Goal: Task Accomplishment & Management: Complete application form

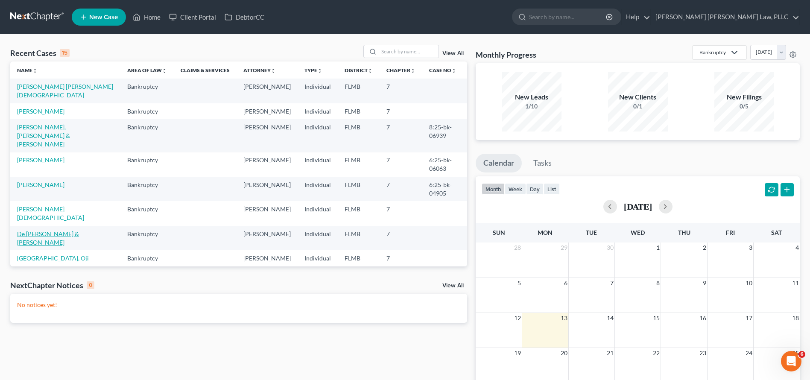
click at [79, 230] on link "De [PERSON_NAME] & [PERSON_NAME]" at bounding box center [48, 238] width 62 height 16
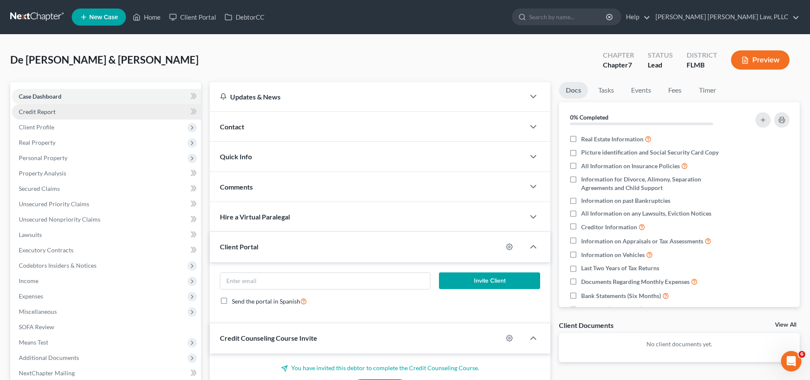
click at [138, 111] on link "Credit Report" at bounding box center [106, 111] width 189 height 15
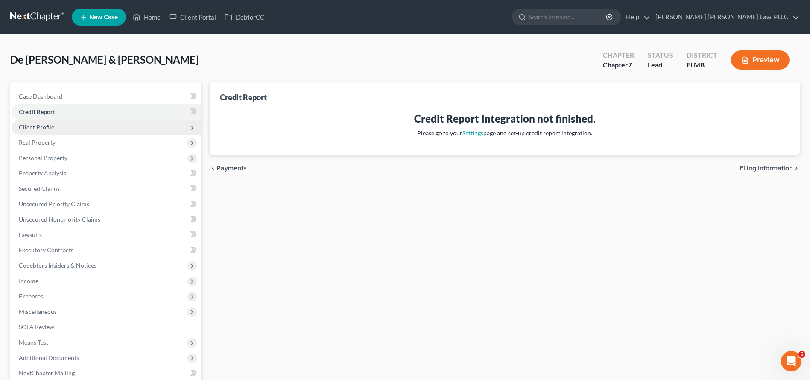
click at [120, 131] on span "Client Profile" at bounding box center [106, 127] width 189 height 15
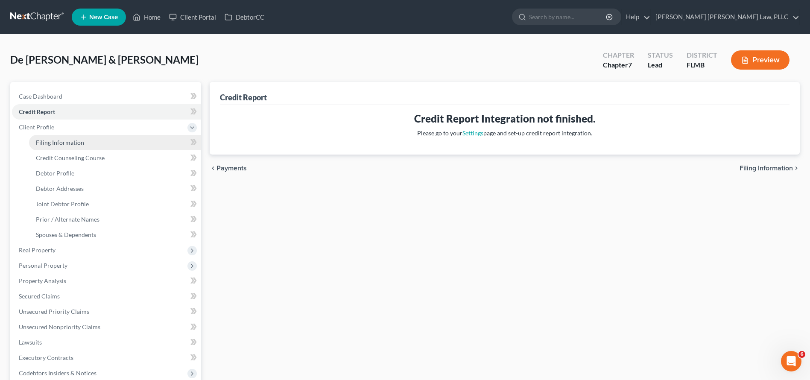
click at [95, 137] on link "Filing Information" at bounding box center [115, 142] width 172 height 15
select select "1"
select select "0"
select select "15"
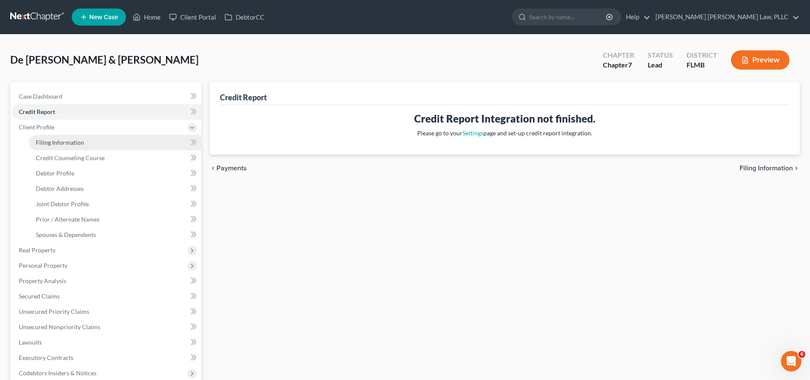
select select "0"
select select "9"
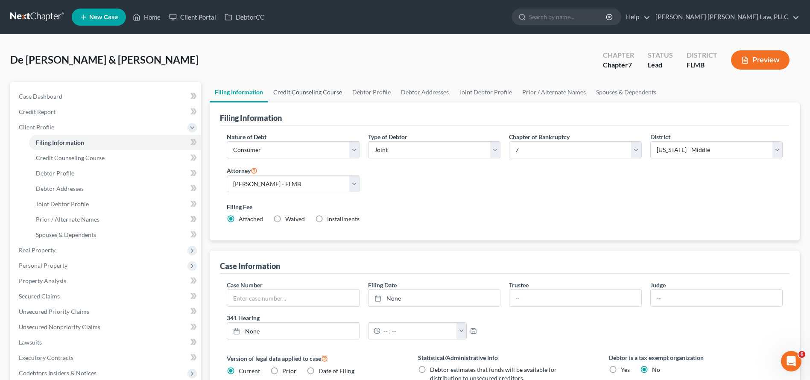
click at [297, 92] on link "Credit Counseling Course" at bounding box center [307, 92] width 79 height 20
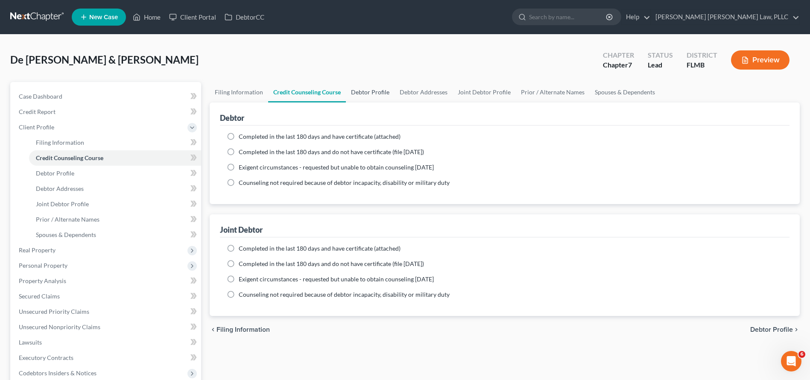
click at [373, 92] on link "Debtor Profile" at bounding box center [370, 92] width 49 height 20
select select "1"
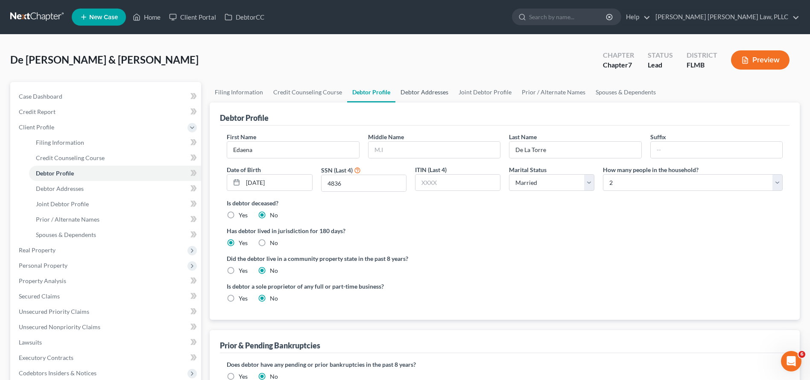
click at [434, 96] on link "Debtor Addresses" at bounding box center [424, 92] width 58 height 20
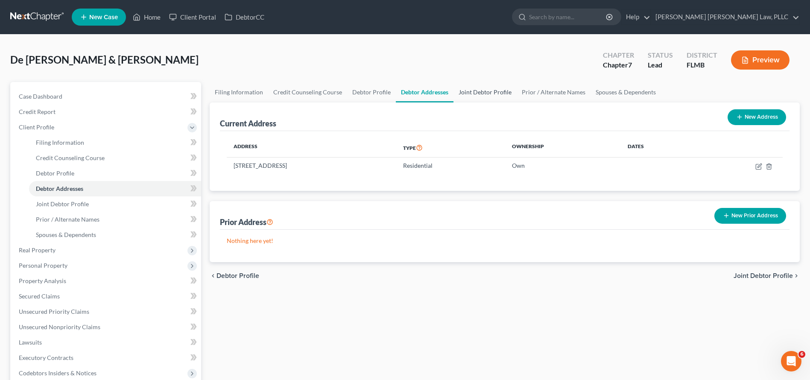
click at [488, 97] on link "Joint Debtor Profile" at bounding box center [484, 92] width 63 height 20
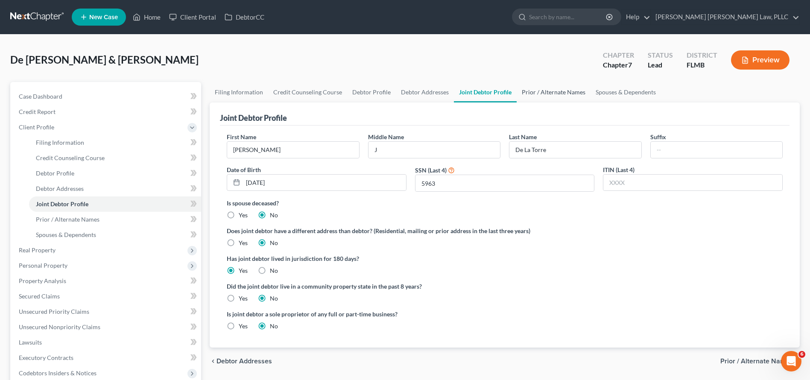
click at [564, 98] on link "Prior / Alternate Names" at bounding box center [553, 92] width 74 height 20
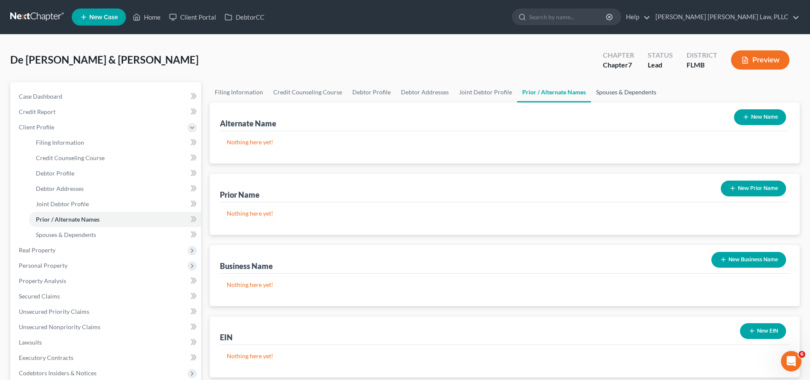
click at [591, 96] on link "Spouses & Dependents" at bounding box center [626, 92] width 70 height 20
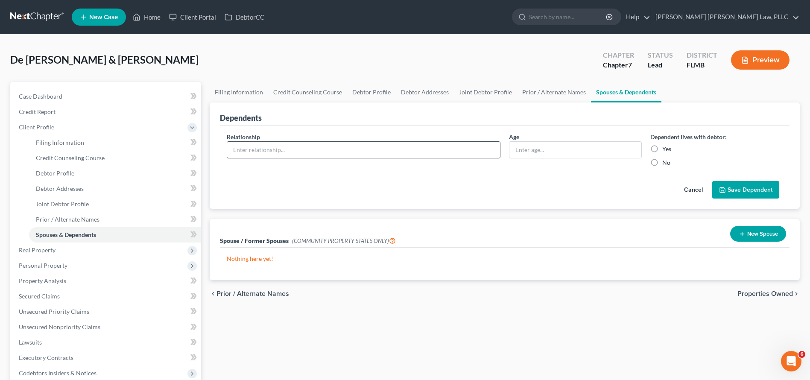
scroll to position [59, 0]
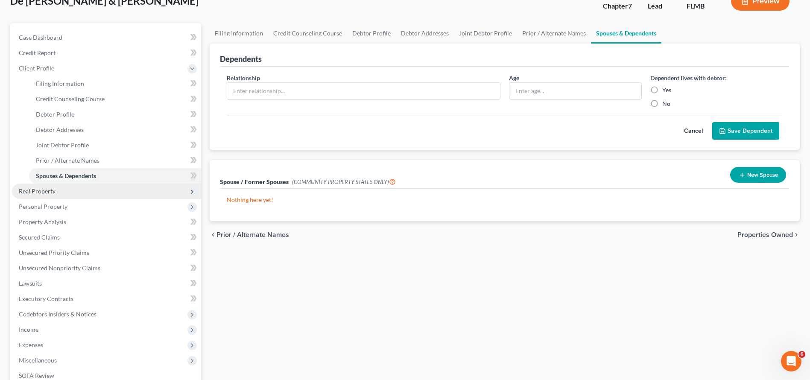
click at [84, 193] on span "Real Property" at bounding box center [106, 191] width 189 height 15
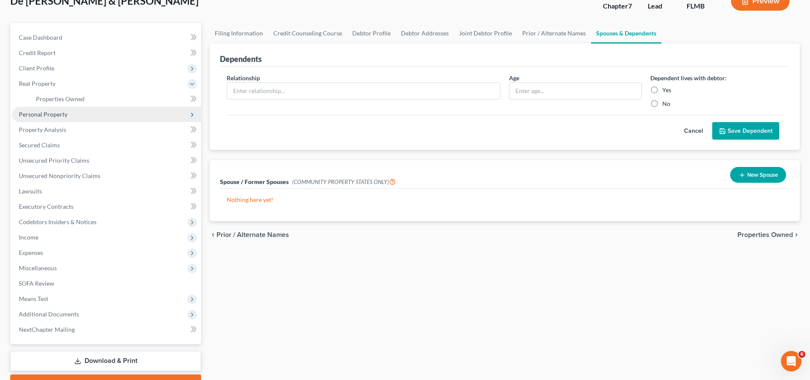
click at [73, 107] on span "Personal Property" at bounding box center [106, 114] width 189 height 15
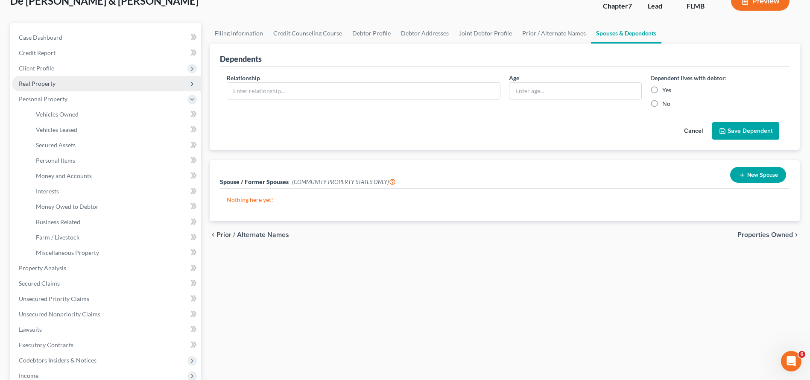
click at [75, 88] on span "Real Property" at bounding box center [106, 83] width 189 height 15
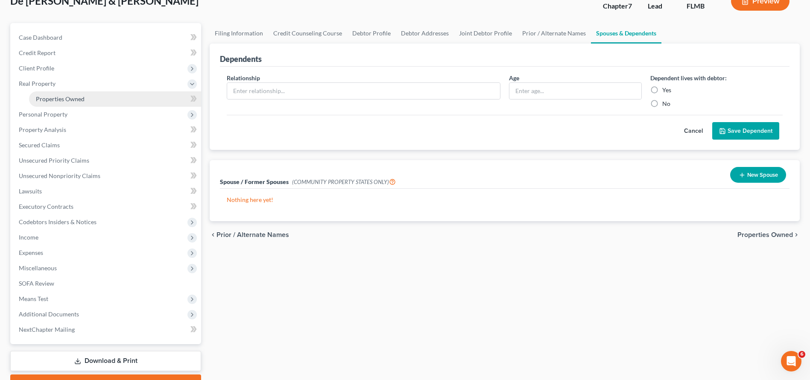
click at [76, 94] on link "Properties Owned" at bounding box center [115, 98] width 172 height 15
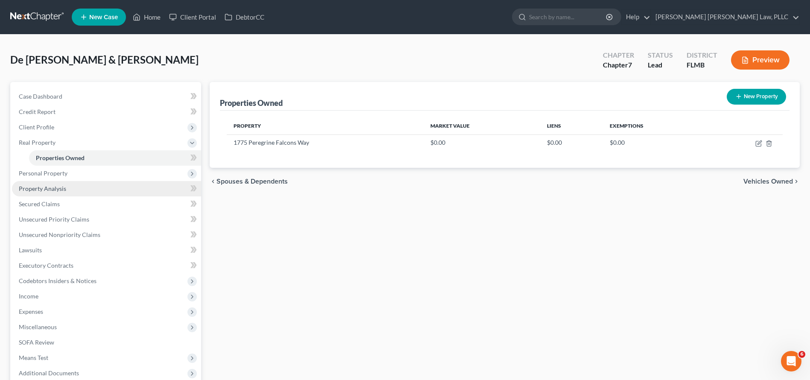
click at [82, 181] on link "Property Analysis" at bounding box center [106, 188] width 189 height 15
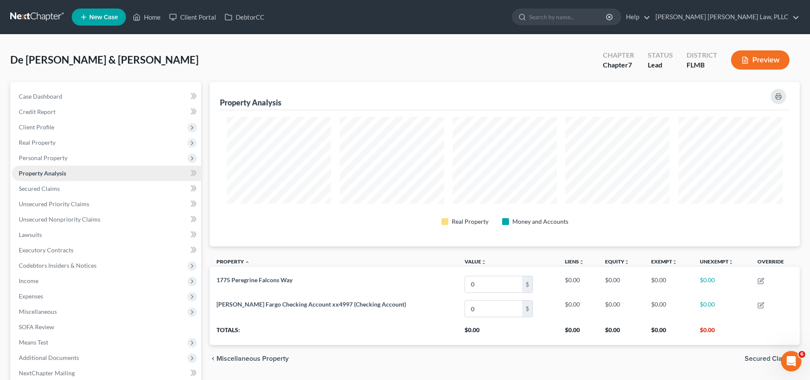
scroll to position [164, 590]
click at [83, 173] on link "Property Analysis" at bounding box center [106, 173] width 189 height 15
click at [82, 154] on span "Personal Property" at bounding box center [106, 157] width 189 height 15
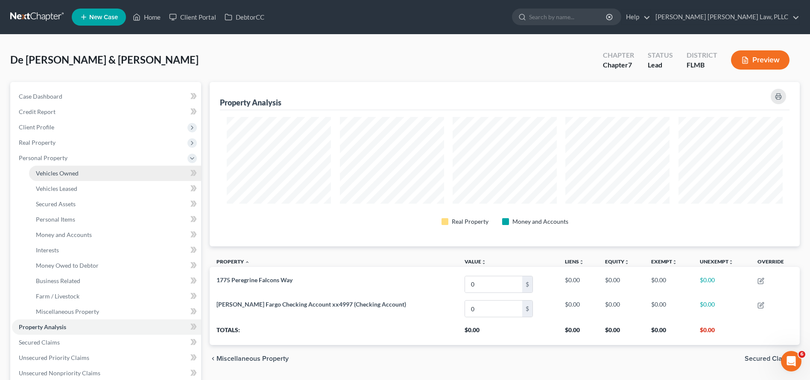
click at [84, 172] on link "Vehicles Owned" at bounding box center [115, 173] width 172 height 15
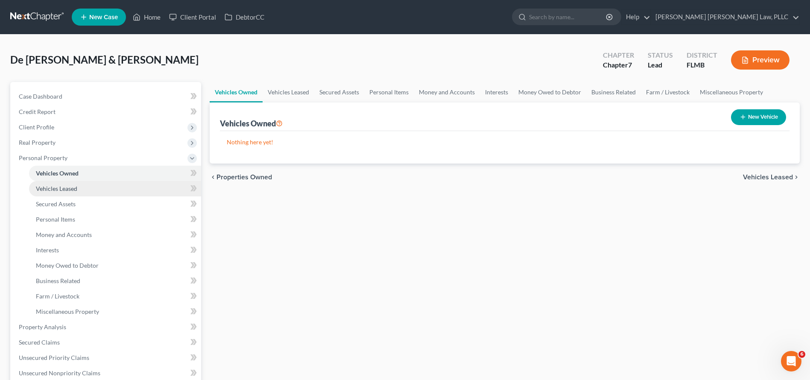
click at [85, 184] on link "Vehicles Leased" at bounding box center [115, 188] width 172 height 15
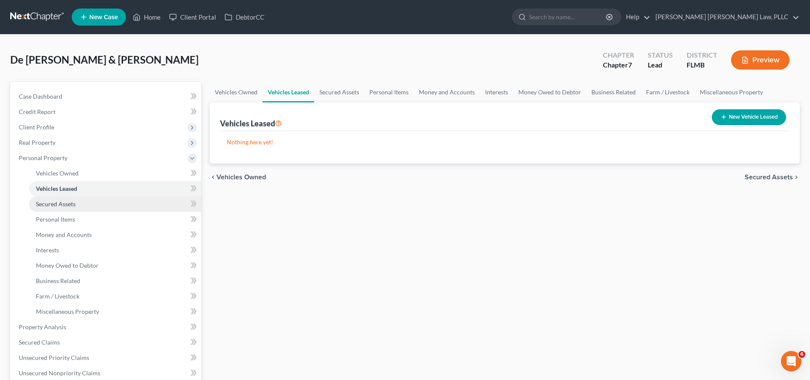
click at [86, 201] on link "Secured Assets" at bounding box center [115, 203] width 172 height 15
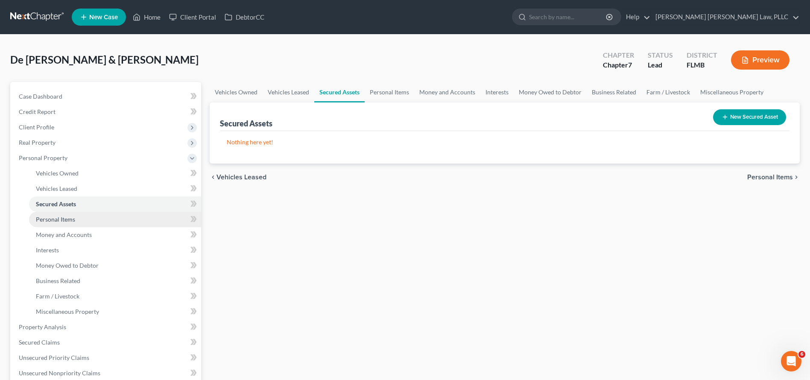
click at [89, 223] on link "Personal Items" at bounding box center [115, 219] width 172 height 15
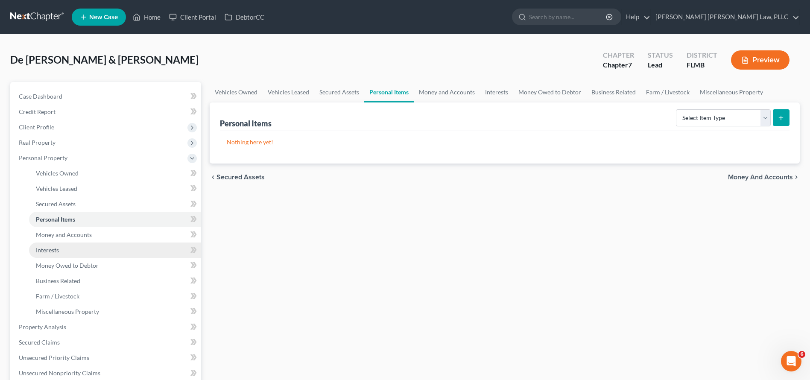
click at [93, 243] on ul "Vehicles Owned Vehicles Leased Machinery and Vehicles Office Related" at bounding box center [106, 243] width 189 height 154
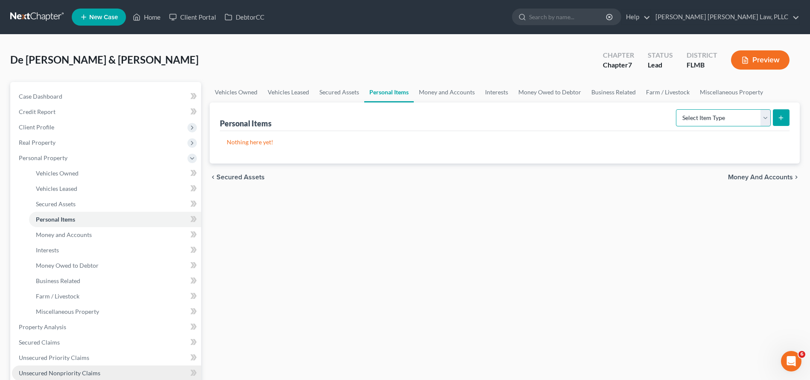
scroll to position [81, 0]
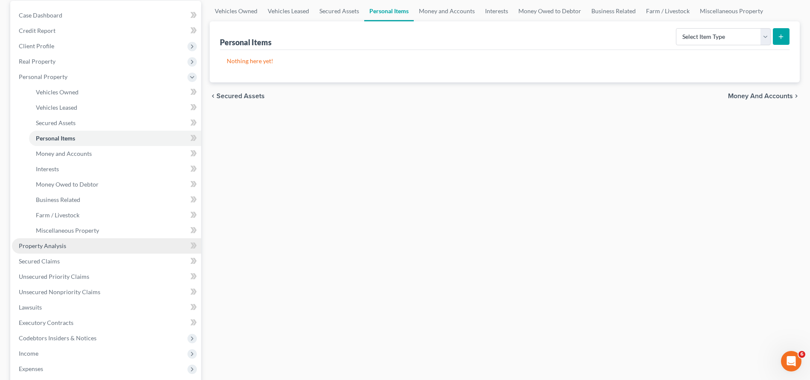
click at [80, 248] on link "Property Analysis" at bounding box center [106, 245] width 189 height 15
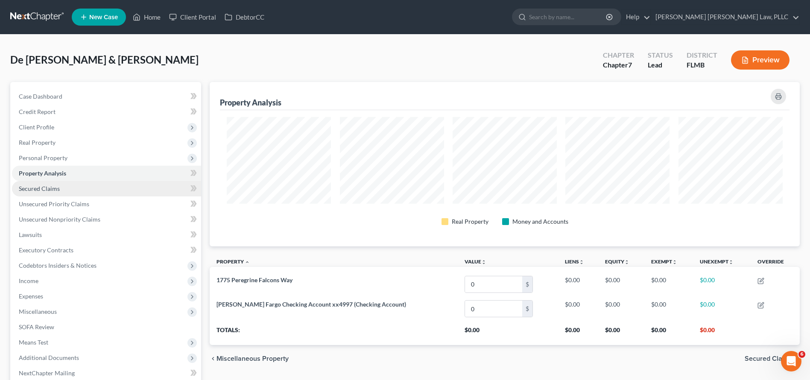
click at [84, 193] on link "Secured Claims" at bounding box center [106, 188] width 189 height 15
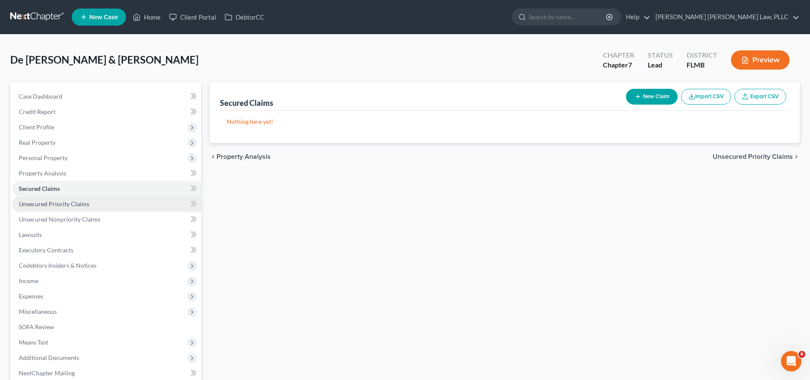
click at [92, 207] on link "Unsecured Priority Claims" at bounding box center [106, 203] width 189 height 15
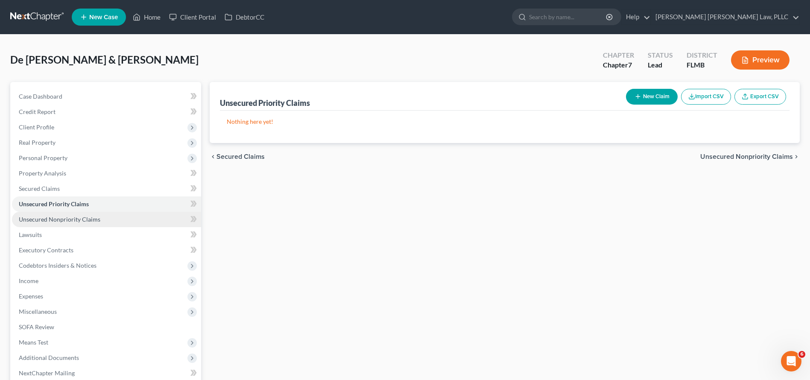
click at [94, 220] on span "Unsecured Nonpriority Claims" at bounding box center [60, 219] width 82 height 7
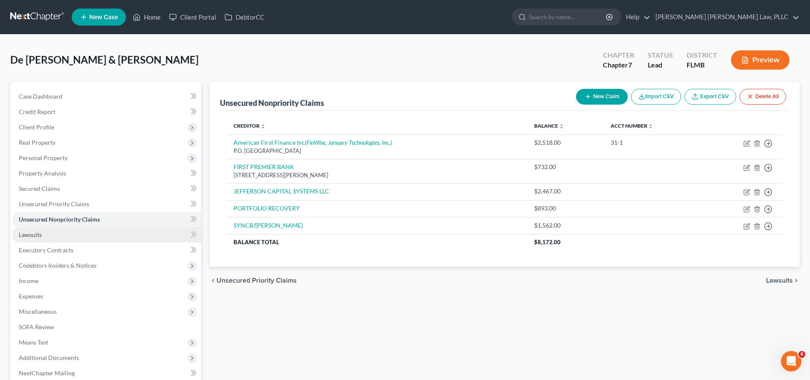
click at [120, 237] on link "Lawsuits" at bounding box center [106, 234] width 189 height 15
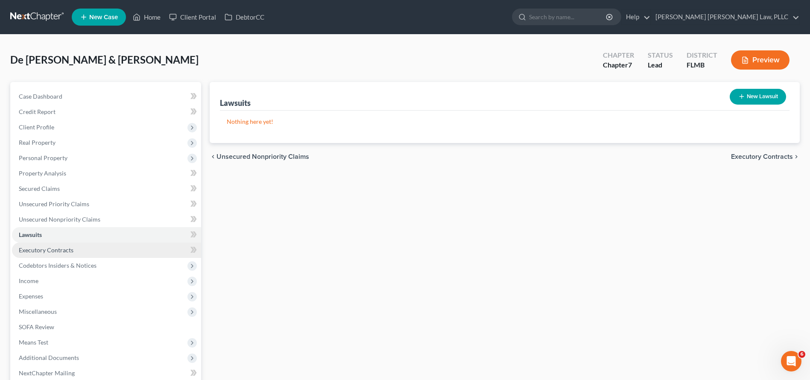
click at [120, 247] on link "Executory Contracts" at bounding box center [106, 249] width 189 height 15
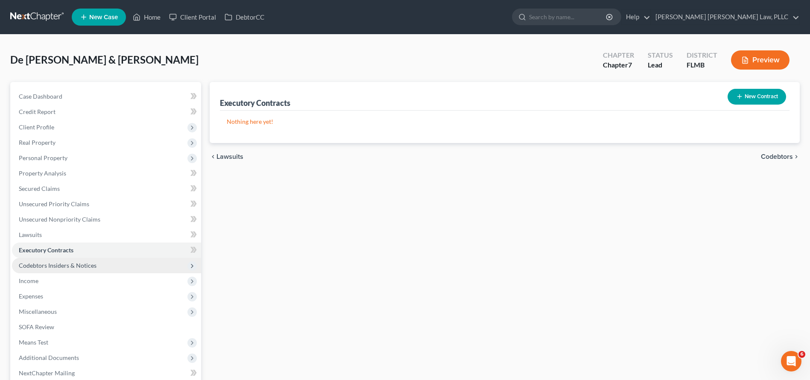
click at [119, 265] on span "Codebtors Insiders & Notices" at bounding box center [106, 265] width 189 height 15
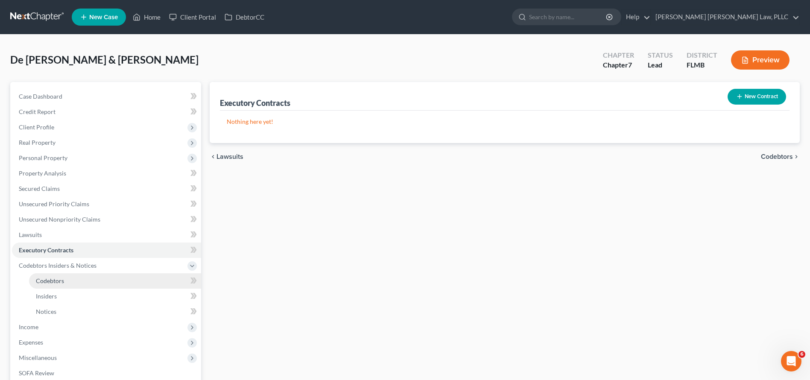
click at [117, 286] on link "Codebtors" at bounding box center [115, 280] width 172 height 15
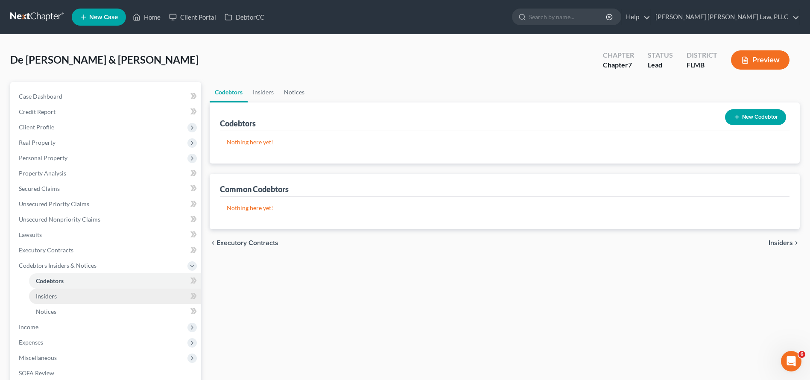
click at [116, 298] on link "Insiders" at bounding box center [115, 296] width 172 height 15
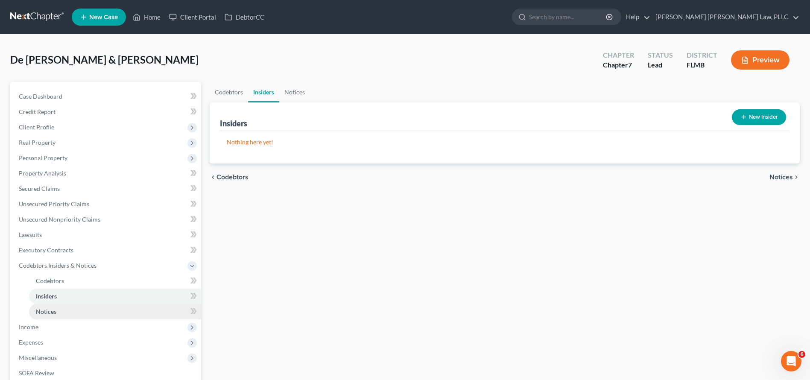
click at [114, 314] on link "Notices" at bounding box center [115, 311] width 172 height 15
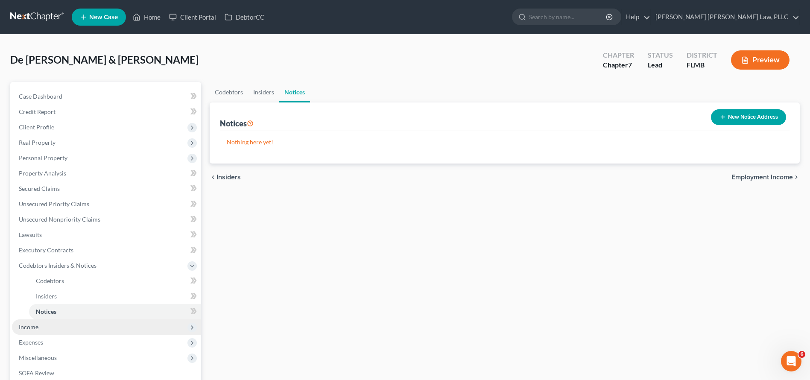
click at [114, 325] on span "Income" at bounding box center [106, 326] width 189 height 15
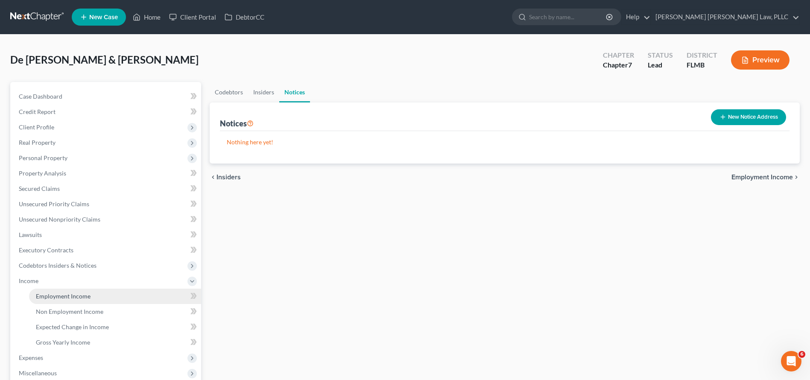
click at [112, 296] on link "Employment Income" at bounding box center [115, 296] width 172 height 15
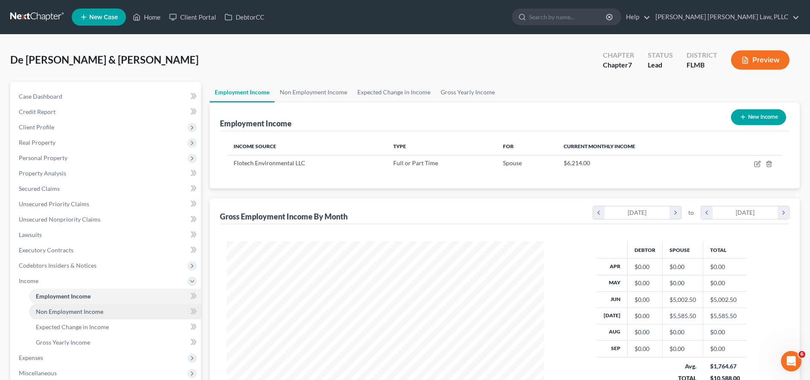
scroll to position [158, 334]
click at [300, 93] on link "Non Employment Income" at bounding box center [313, 92] width 78 height 20
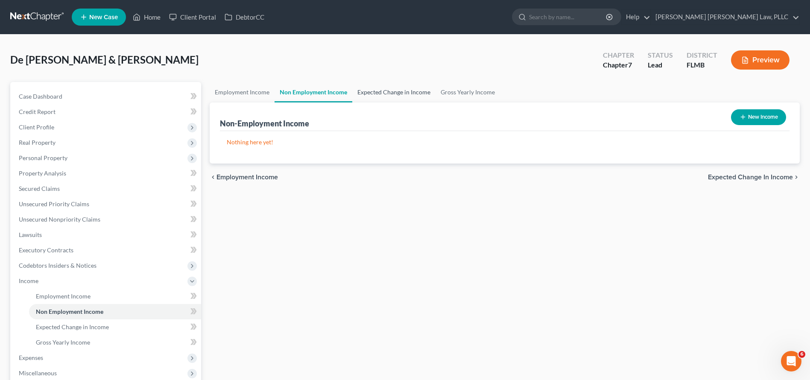
click at [416, 95] on link "Expected Change in Income" at bounding box center [393, 92] width 83 height 20
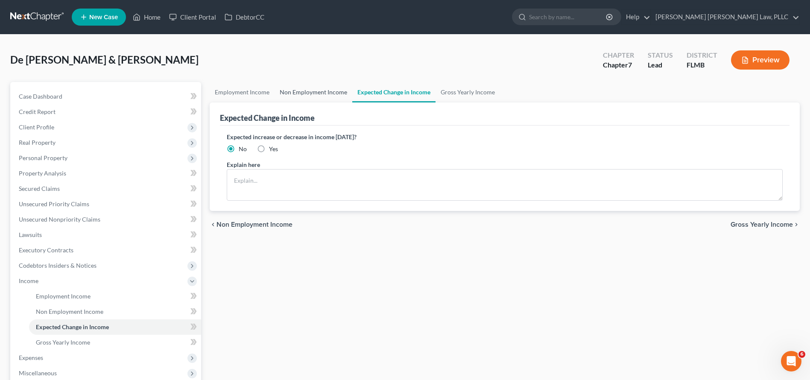
click at [338, 96] on link "Non Employment Income" at bounding box center [313, 92] width 78 height 20
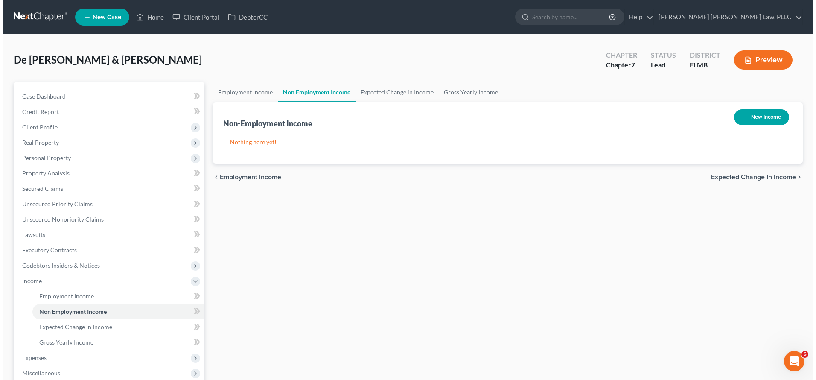
scroll to position [65, 0]
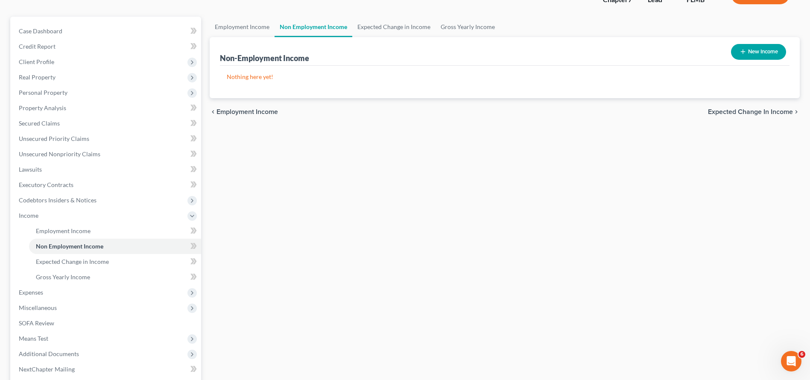
click at [753, 53] on button "New Income" at bounding box center [758, 52] width 55 height 16
select select "0"
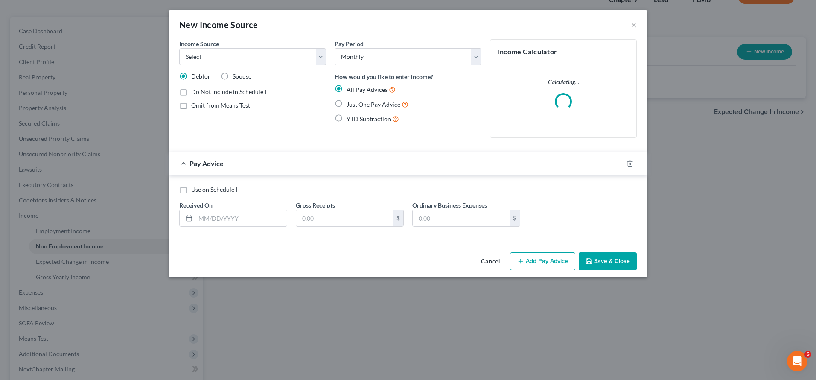
click at [286, 47] on div "Income Source * Select Unemployment Disability (from employer) Pension Retireme…" at bounding box center [252, 52] width 147 height 26
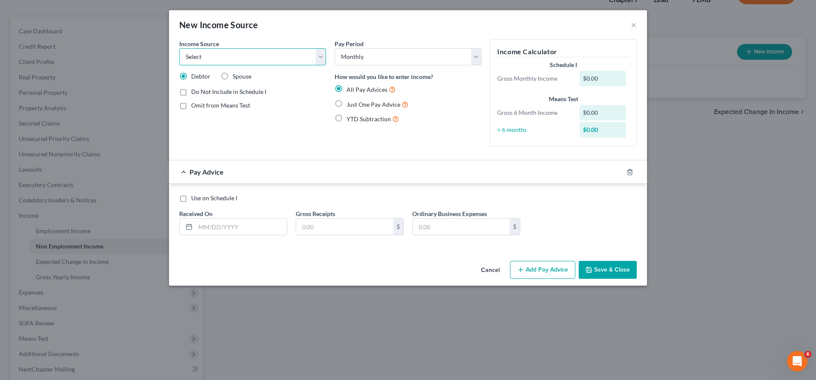
select select "4"
click at [254, 230] on input "text" at bounding box center [240, 227] width 91 height 16
click at [378, 102] on span "Just One Pay Advice" at bounding box center [374, 104] width 54 height 7
click at [356, 102] on input "Just One Pay Advice" at bounding box center [353, 102] width 6 height 6
radio input "true"
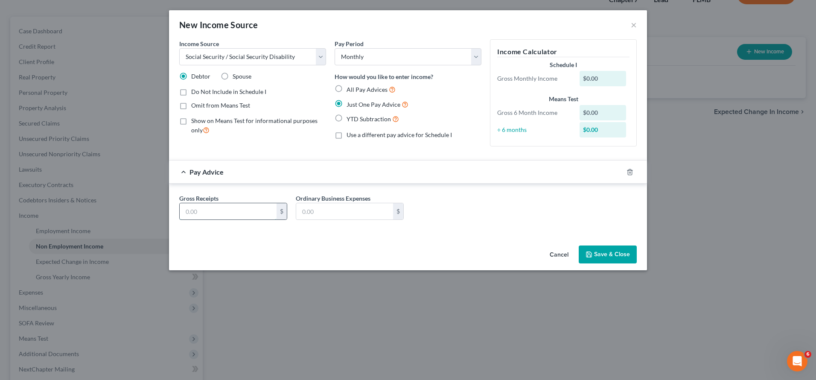
click at [250, 208] on input "text" at bounding box center [228, 211] width 97 height 16
type input "1,514.00"
click at [595, 247] on button "Save & Close" at bounding box center [608, 254] width 58 height 18
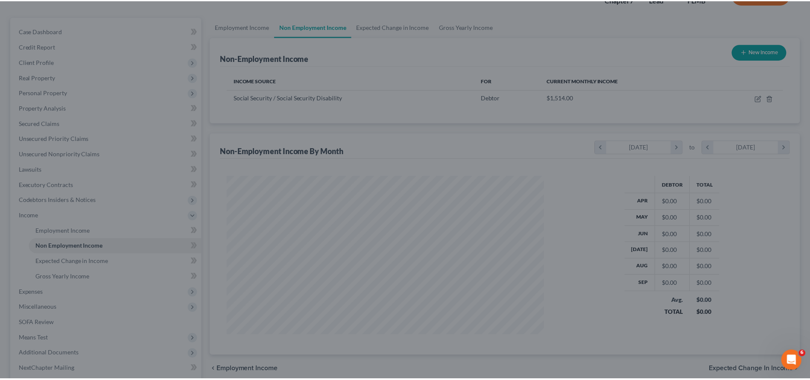
scroll to position [158, 334]
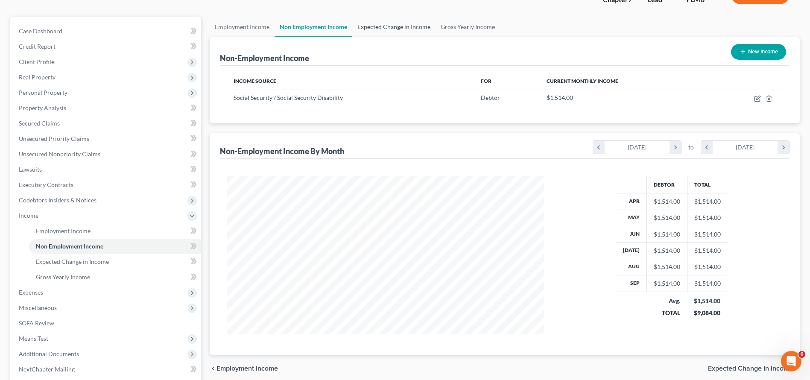
click at [398, 29] on link "Expected Change in Income" at bounding box center [393, 27] width 83 height 20
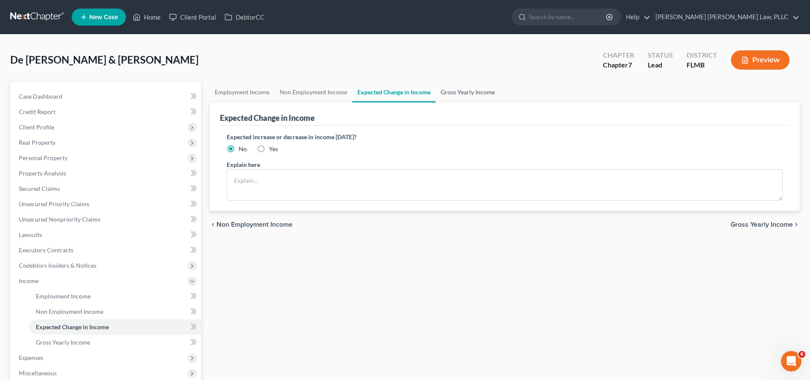
click at [469, 94] on link "Gross Yearly Income" at bounding box center [467, 92] width 64 height 20
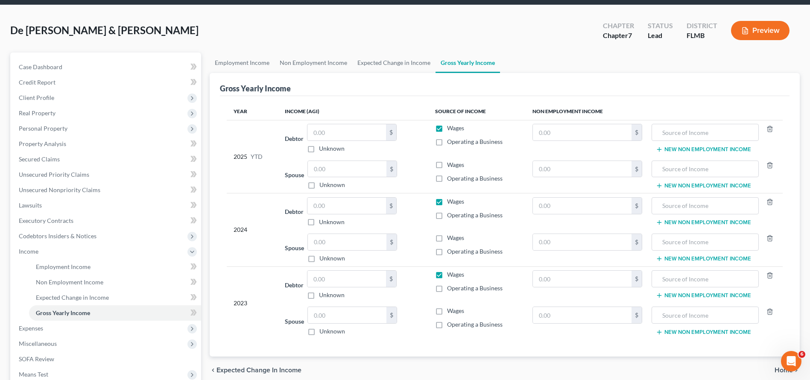
scroll to position [39, 0]
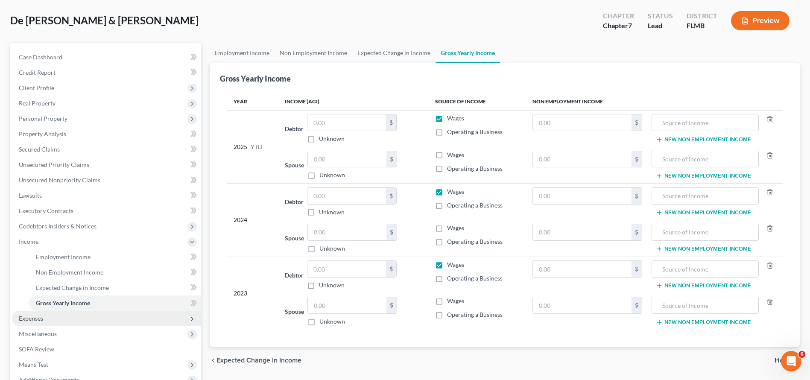
click at [120, 319] on span "Expenses" at bounding box center [106, 318] width 189 height 15
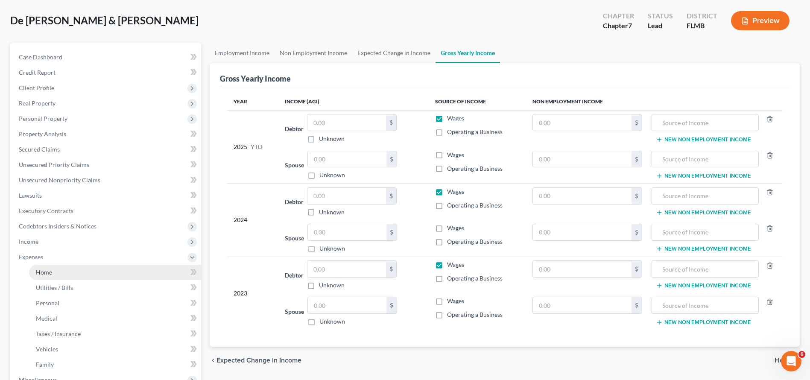
click at [119, 267] on link "Home" at bounding box center [115, 272] width 172 height 15
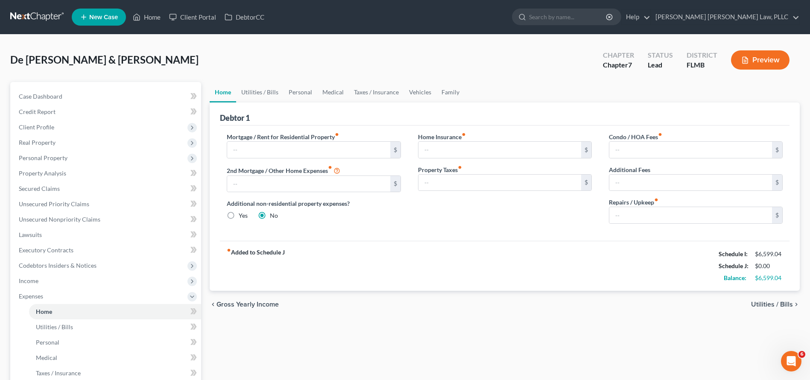
scroll to position [82, 0]
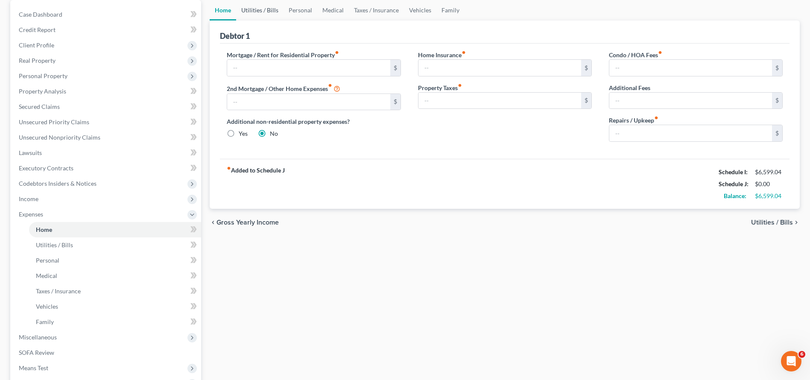
click at [262, 11] on link "Utilities / Bills" at bounding box center [259, 10] width 47 height 20
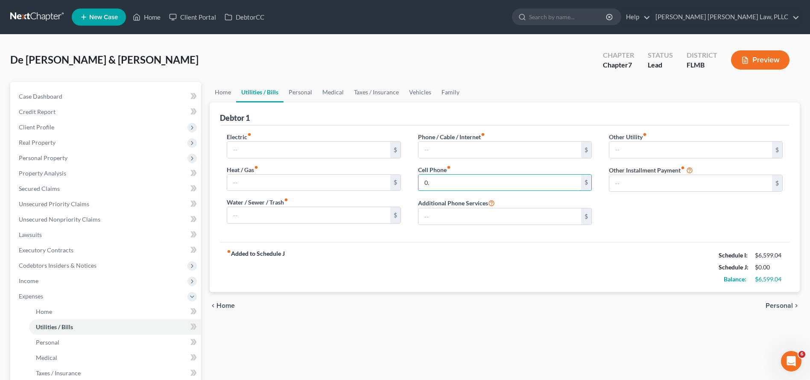
type input "0"
type input "235.35"
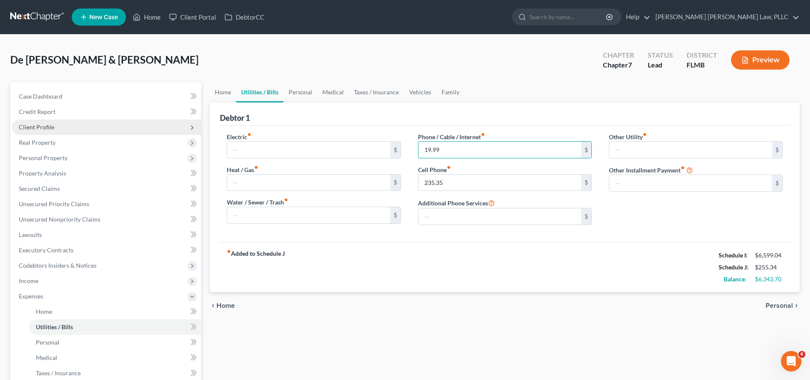
type input "19.99"
click at [114, 131] on span "Client Profile" at bounding box center [106, 127] width 189 height 15
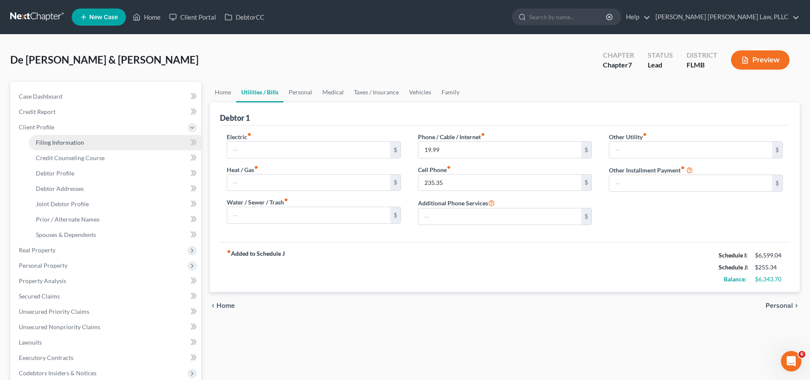
click at [113, 144] on link "Filing Information" at bounding box center [115, 142] width 172 height 15
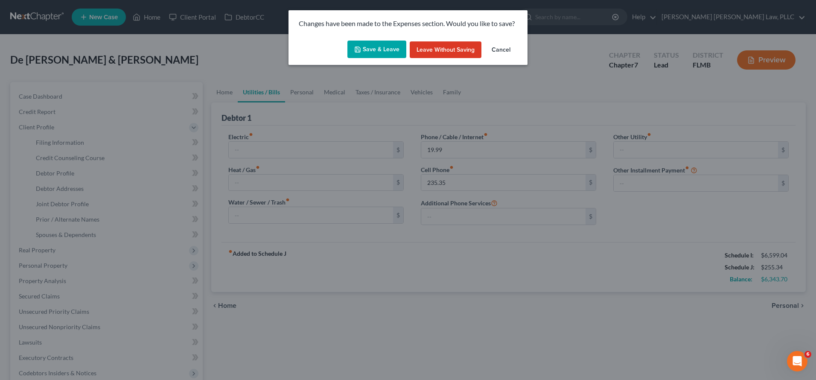
click at [384, 52] on button "Save & Leave" at bounding box center [376, 50] width 59 height 18
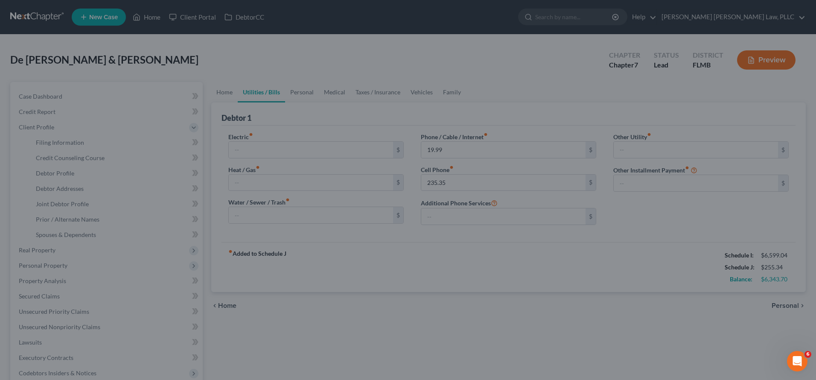
select select "1"
select select "0"
select select "15"
select select "0"
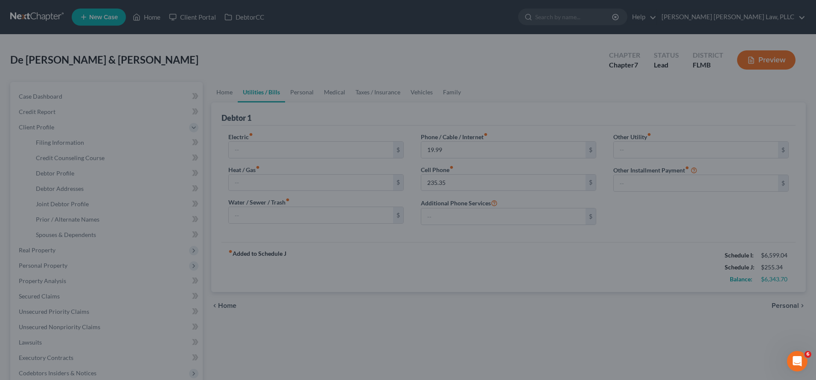
select select "9"
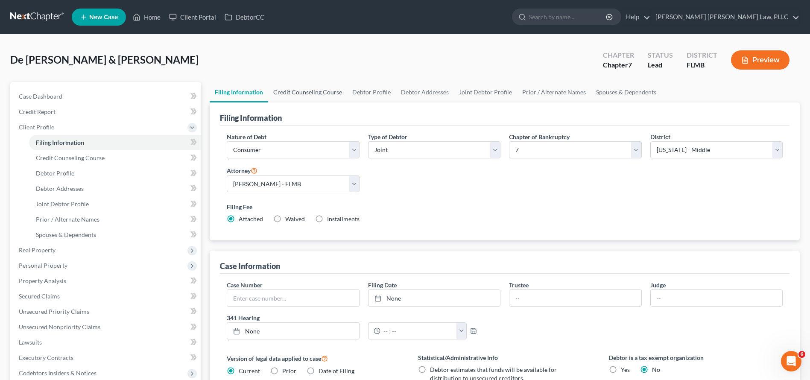
click at [343, 89] on link "Credit Counseling Course" at bounding box center [307, 92] width 79 height 20
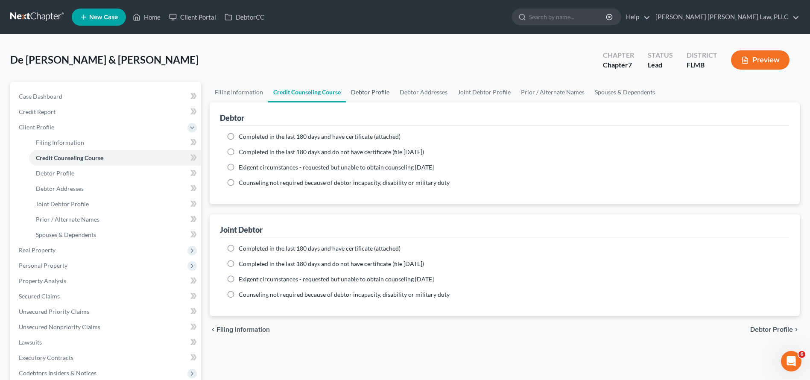
click at [378, 101] on link "Debtor Profile" at bounding box center [370, 92] width 49 height 20
select select "1"
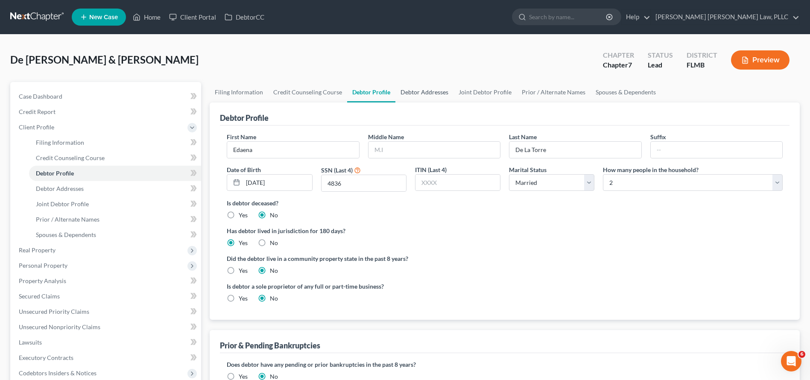
click at [418, 91] on link "Debtor Addresses" at bounding box center [424, 92] width 58 height 20
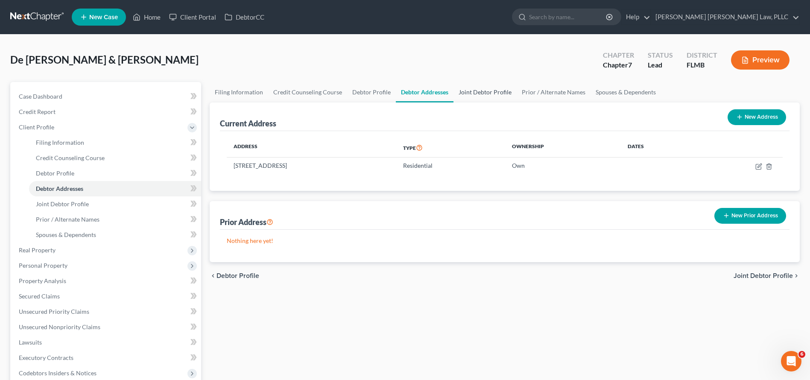
click at [457, 91] on link "Joint Debtor Profile" at bounding box center [484, 92] width 63 height 20
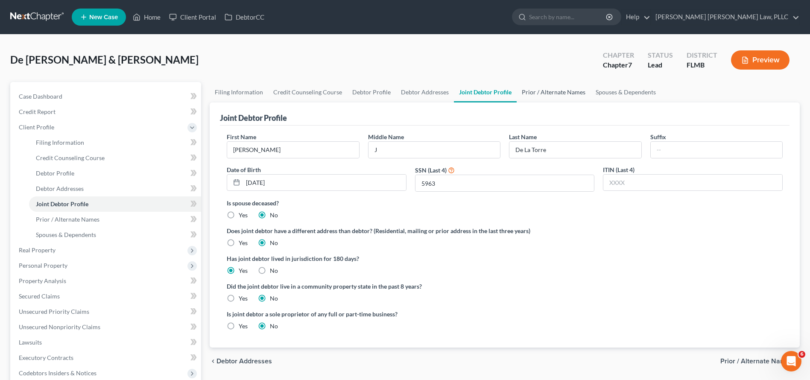
click at [561, 90] on link "Prior / Alternate Names" at bounding box center [553, 92] width 74 height 20
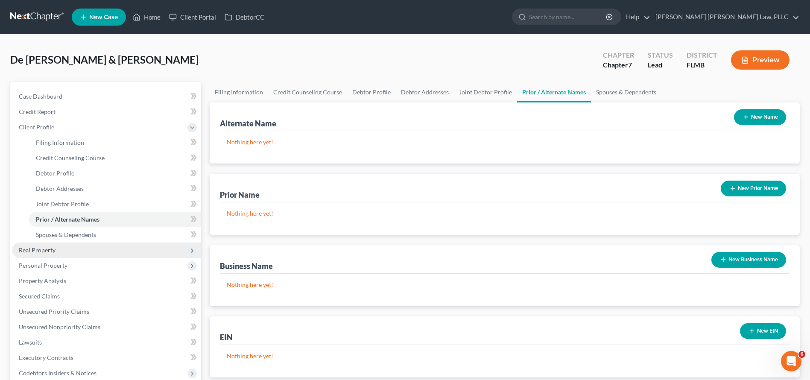
click at [114, 252] on span "Real Property" at bounding box center [106, 249] width 189 height 15
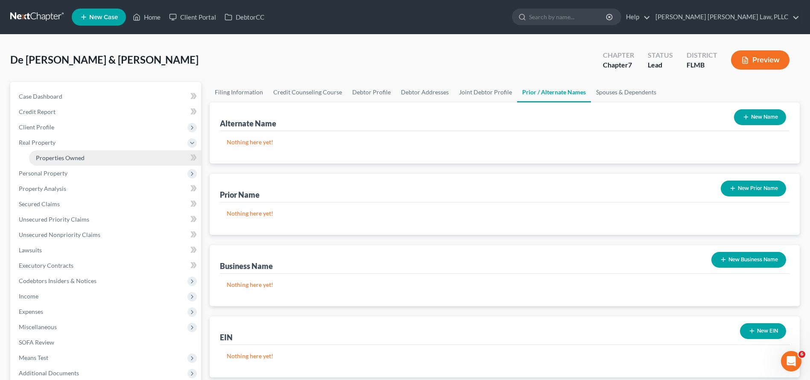
click at [87, 155] on link "Properties Owned" at bounding box center [115, 157] width 172 height 15
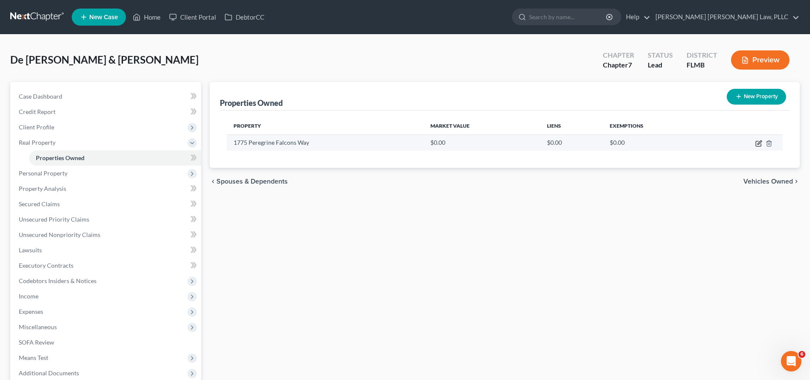
click at [756, 144] on icon "button" at bounding box center [758, 143] width 7 height 7
select select "9"
select select "47"
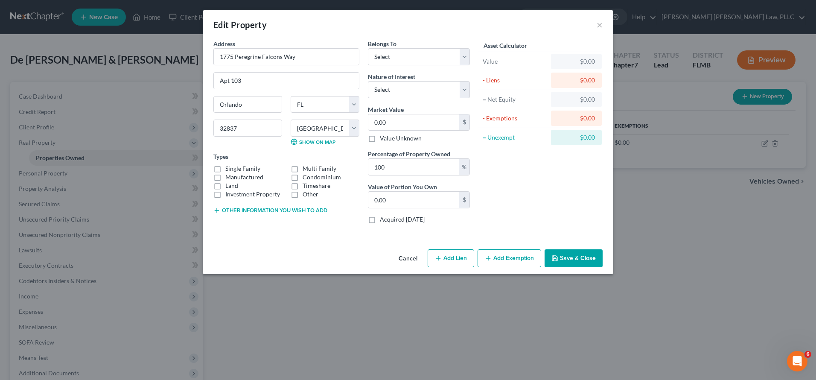
click at [408, 258] on button "Cancel" at bounding box center [408, 258] width 32 height 17
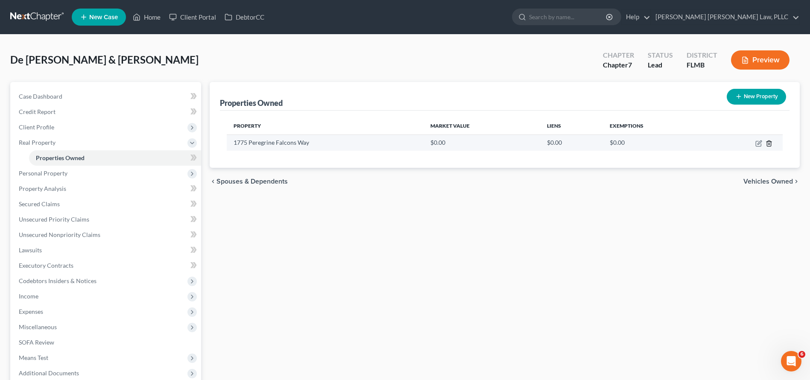
click at [768, 143] on icon "button" at bounding box center [768, 143] width 7 height 7
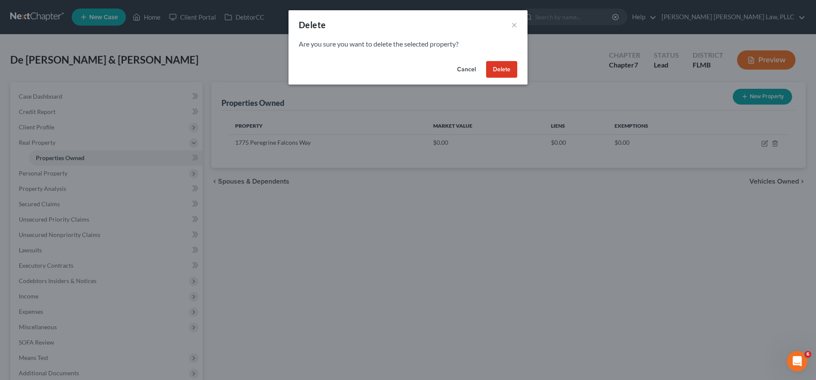
click at [501, 67] on button "Delete" at bounding box center [501, 69] width 31 height 17
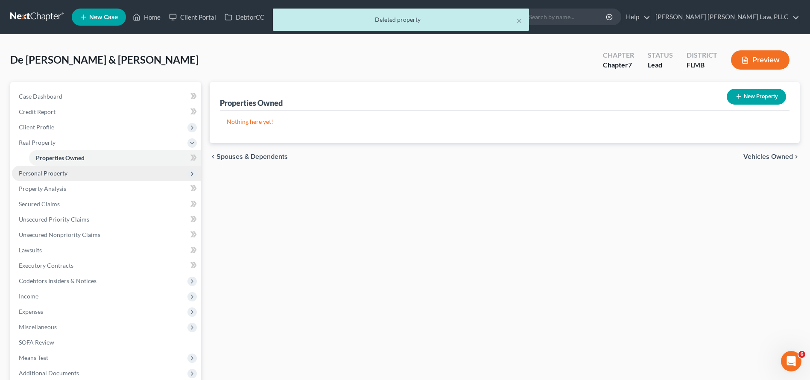
click at [58, 171] on span "Personal Property" at bounding box center [43, 172] width 49 height 7
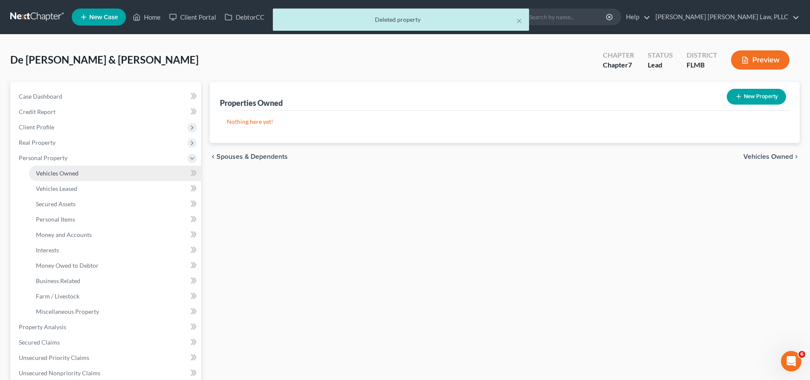
click at [58, 173] on span "Vehicles Owned" at bounding box center [57, 172] width 43 height 7
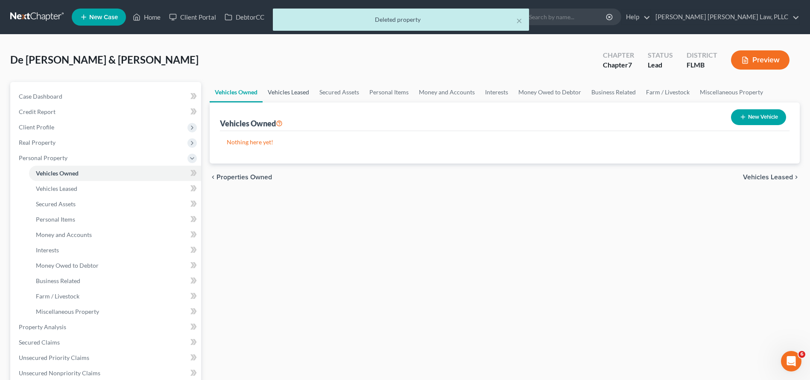
click at [292, 90] on link "Vehicles Leased" at bounding box center [288, 92] width 52 height 20
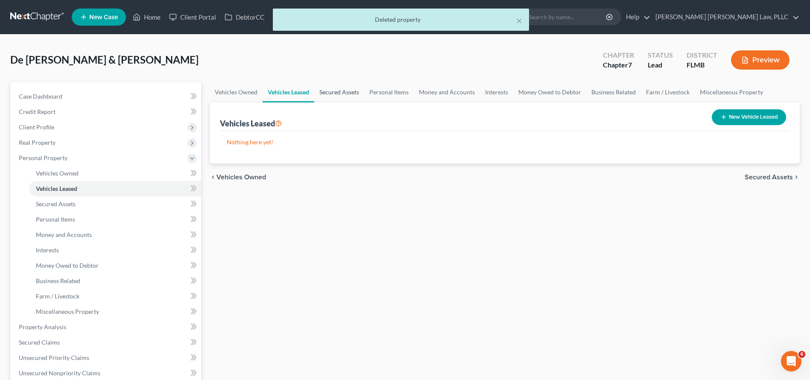
click at [348, 89] on link "Secured Assets" at bounding box center [339, 92] width 50 height 20
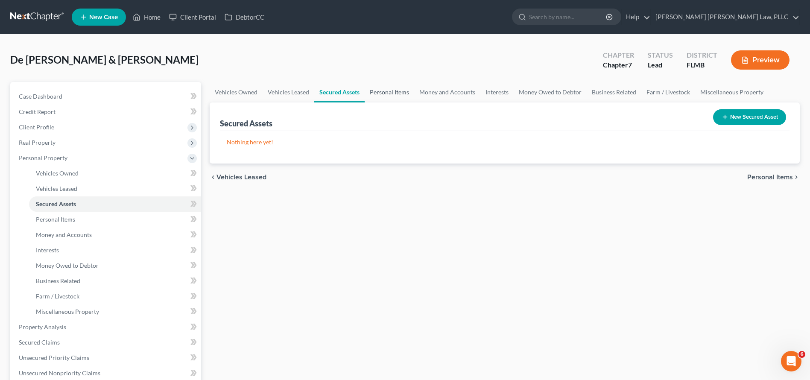
click at [386, 90] on link "Personal Items" at bounding box center [389, 92] width 50 height 20
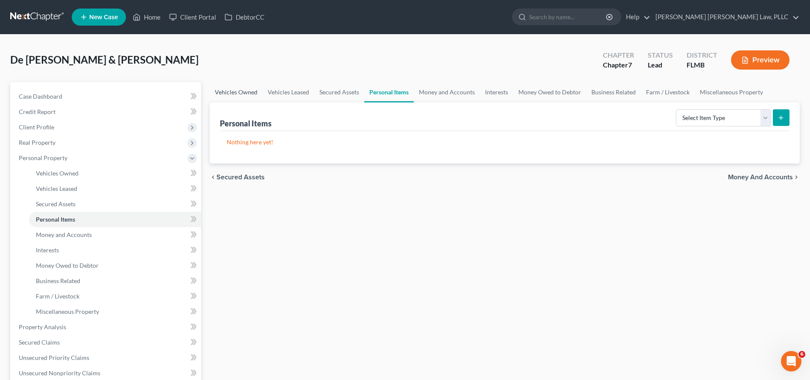
click at [221, 90] on link "Vehicles Owned" at bounding box center [236, 92] width 53 height 20
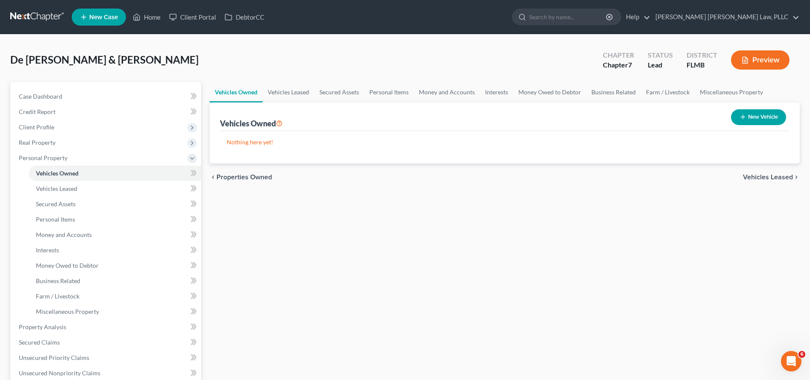
click at [516, 207] on div "Vehicles Owned Vehicles Leased Secured Assets Personal Items Money and Accounts…" at bounding box center [504, 336] width 598 height 508
click at [293, 78] on div "De La Torre, Edaena & Marcelo Upgraded Chapter Chapter 7 Status Lead District F…" at bounding box center [404, 63] width 789 height 37
click at [307, 88] on link "Vehicles Leased" at bounding box center [288, 92] width 52 height 20
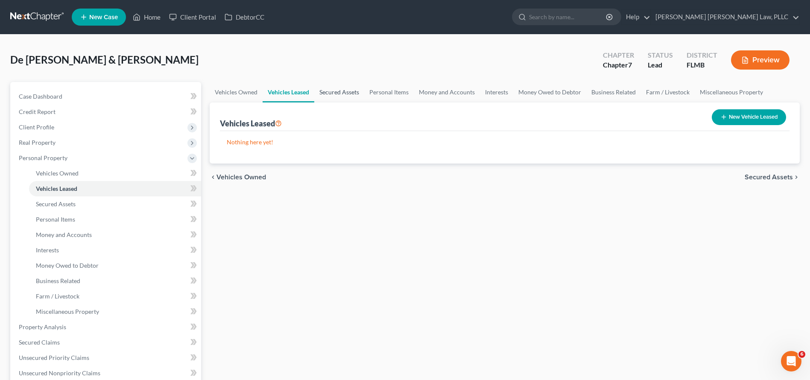
click at [324, 94] on link "Secured Assets" at bounding box center [339, 92] width 50 height 20
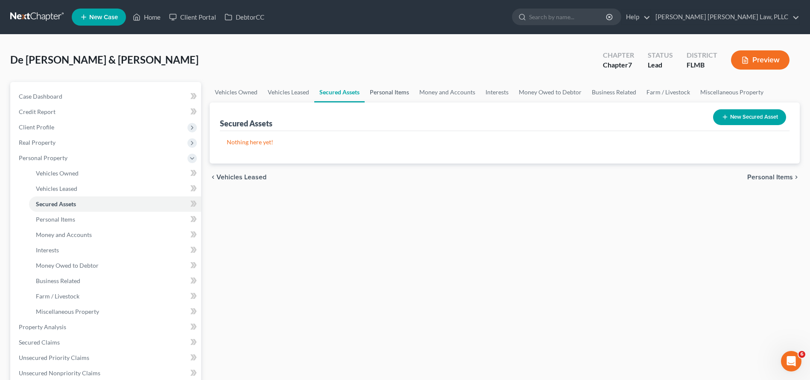
click at [385, 94] on link "Personal Items" at bounding box center [389, 92] width 50 height 20
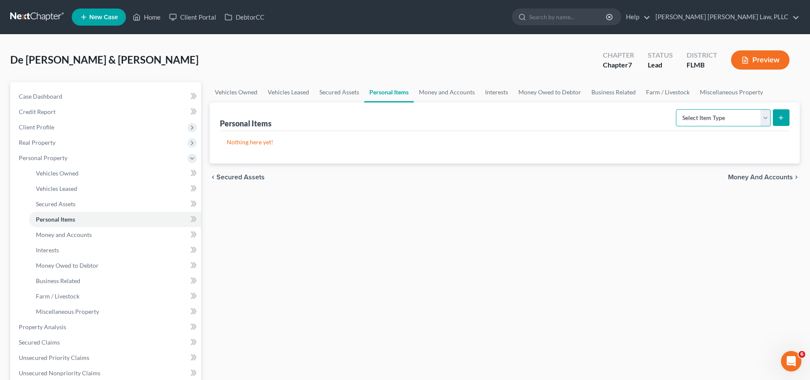
select select "clothing"
click at [781, 115] on icon "submit" at bounding box center [780, 117] width 7 height 7
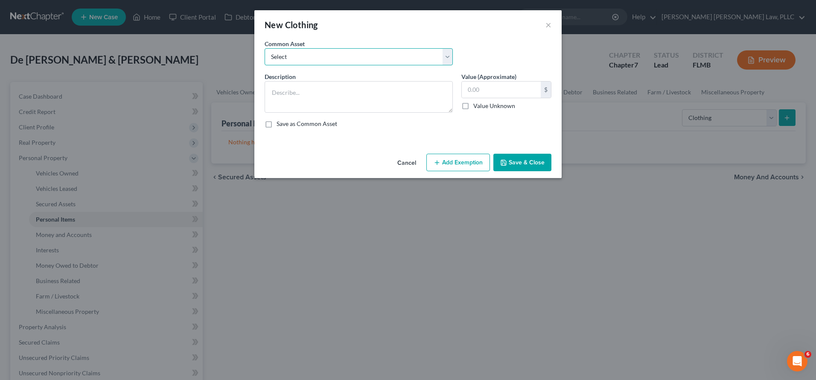
select select "0"
type textarea "Shirts, Pants, and Shoes"
click at [473, 85] on input "150.00" at bounding box center [501, 90] width 79 height 16
click at [472, 87] on input "150.00" at bounding box center [501, 90] width 79 height 16
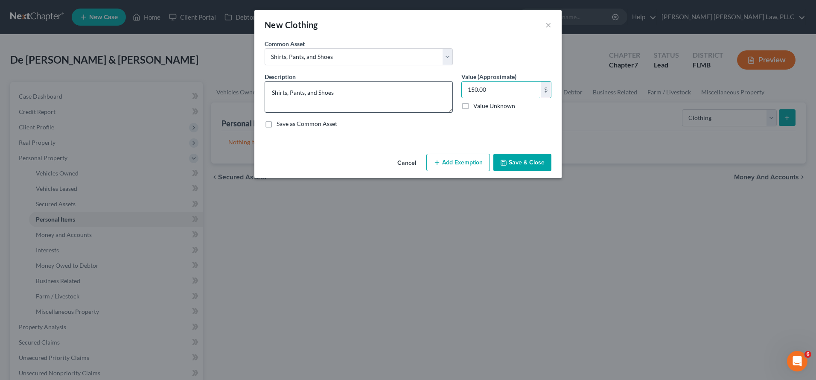
drag, startPoint x: 478, startPoint y: 88, endPoint x: 435, endPoint y: 88, distance: 43.1
click at [435, 88] on div "Description * Shirts, Pants, and Shoes Value (Approximate) 150.00 $ Value Unkno…" at bounding box center [407, 103] width 295 height 63
type input "100.00"
click at [517, 167] on button "Save & Close" at bounding box center [522, 163] width 58 height 18
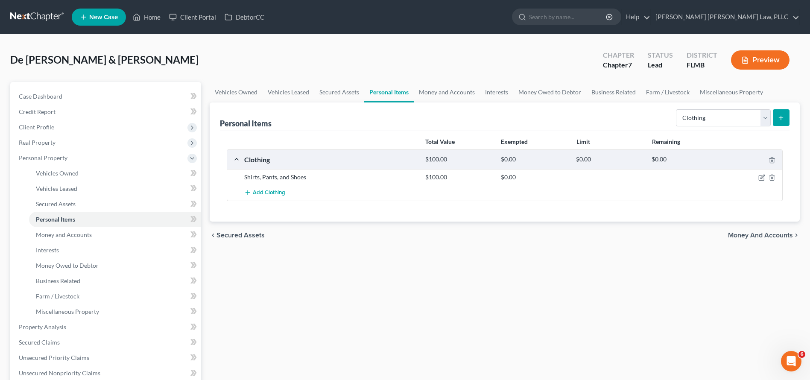
click at [548, 310] on div "Vehicles Owned Vehicles Leased Secured Assets Personal Items Money and Accounts…" at bounding box center [504, 336] width 598 height 508
click at [697, 108] on div "Select Item Type Clothing Collectibles Of Value Electronics Firearms Household …" at bounding box center [730, 117] width 117 height 23
select select "electronics"
click at [777, 119] on button "submit" at bounding box center [781, 117] width 17 height 17
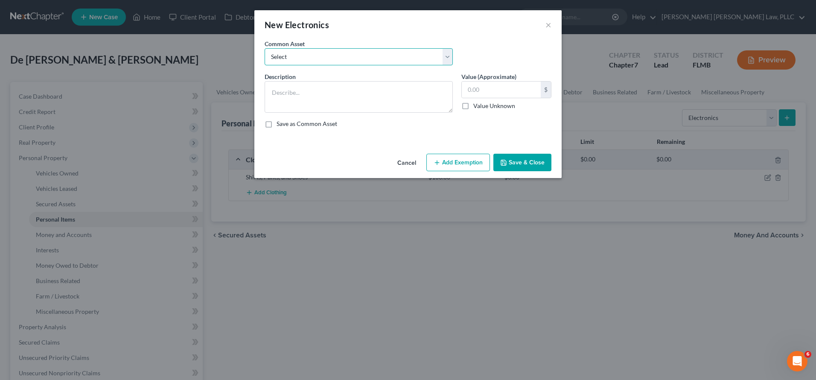
select select "0"
type textarea "(4 - $75) TV's, (1 - $100) Video Game System, (1 - $150) Laptop, (2 - $50) Kids…"
type input "650.00"
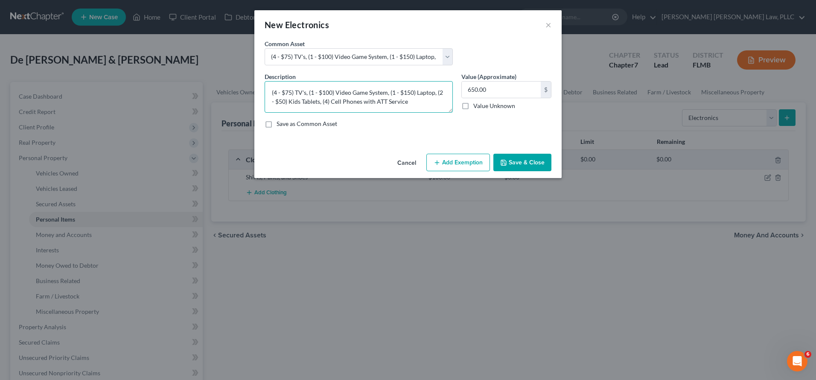
click at [297, 98] on textarea "(4 - $75) TV's, (1 - $100) Video Game System, (1 - $150) Laptop, (2 - $50) Kids…" at bounding box center [359, 97] width 188 height 32
click at [276, 93] on textarea "(4 - $75) TV's, (1 - $100) Video Game System, (1 - $150) Laptop, (2 - $50) Kids…" at bounding box center [359, 97] width 188 height 32
drag, startPoint x: 387, startPoint y: 94, endPoint x: 309, endPoint y: 94, distance: 77.7
click at [309, 94] on textarea "(1 - $75) TV's, (1 - $100) Video Game System, (1 - $150) Laptop, (2 - $50) Kids…" at bounding box center [359, 97] width 188 height 32
drag, startPoint x: 411, startPoint y: 92, endPoint x: 308, endPoint y: 94, distance: 103.3
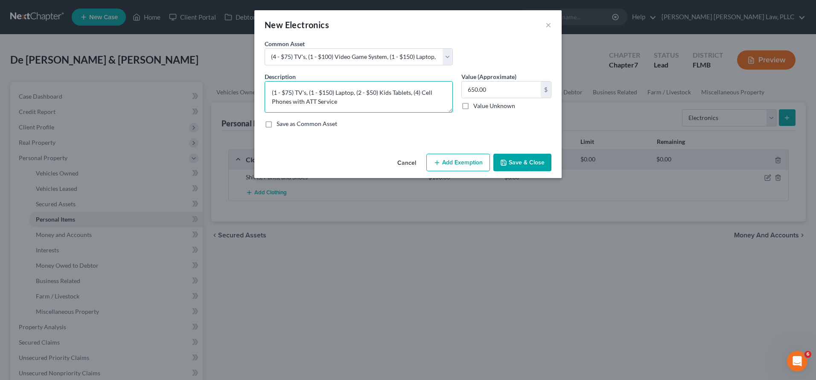
click at [308, 94] on textarea "(1 - $75) TV's, (1 - $150) Laptop, (2 - $50) Kids Tablets, (4) Cell Phones with…" at bounding box center [359, 97] width 188 height 32
drag, startPoint x: 418, startPoint y: 94, endPoint x: 363, endPoint y: 93, distance: 55.5
click at [363, 93] on textarea "(1 - $75) TV's, (4) Cell Phones with ATT Service" at bounding box center [359, 97] width 188 height 32
click at [367, 96] on textarea "(1 - $75) TV's, (4) Cell Phones with ATT Service" at bounding box center [359, 97] width 188 height 32
drag, startPoint x: 363, startPoint y: 92, endPoint x: 446, endPoint y: 93, distance: 82.4
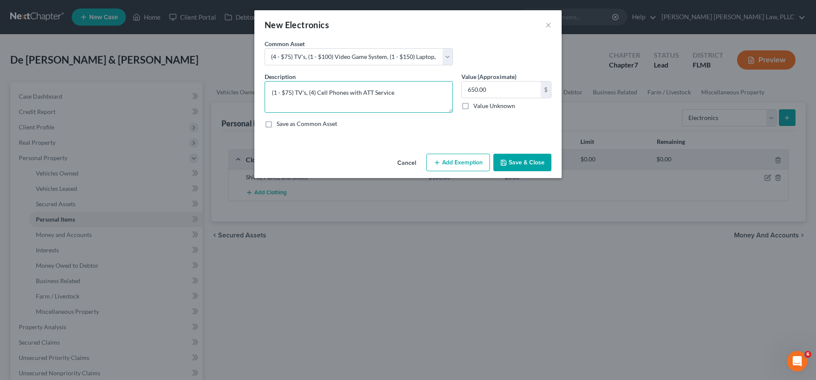
click at [446, 93] on textarea "(1 - $75) TV's, (4) Cell Phones with ATT Service" at bounding box center [359, 97] width 188 height 32
click at [438, 96] on textarea "(1 - $75) TV's, (4) Cell Phones with ATT Service" at bounding box center [359, 97] width 188 height 32
click at [313, 91] on textarea "(1 - $75) TV's, (4) Cell Phones with ATT Service" at bounding box center [359, 97] width 188 height 32
drag, startPoint x: 325, startPoint y: 87, endPoint x: 414, endPoint y: 102, distance: 90.5
click at [414, 102] on textarea "(1 - $75) TV's, () Cell Phones with ATT Service" at bounding box center [359, 97] width 188 height 32
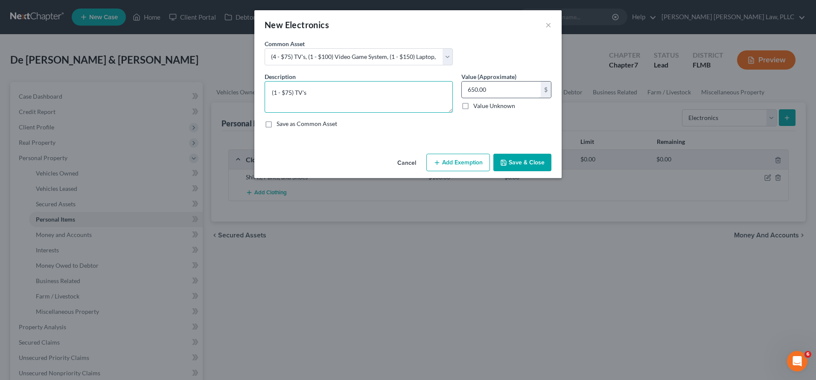
type textarea "(1 - $75) TV's"
drag, startPoint x: 475, startPoint y: 90, endPoint x: 442, endPoint y: 85, distance: 32.7
click at [442, 85] on div "Description * (1 - $75) TV's Value (Approximate) 650.00 $ Value Unknown Balance…" at bounding box center [407, 103] width 295 height 63
drag, startPoint x: 490, startPoint y: 85, endPoint x: 409, endPoint y: 80, distance: 81.7
click at [409, 80] on div "Description * (1 - $75) TV's Value (Approximate) 0.00 $ Value Unknown Balance U…" at bounding box center [407, 103] width 295 height 63
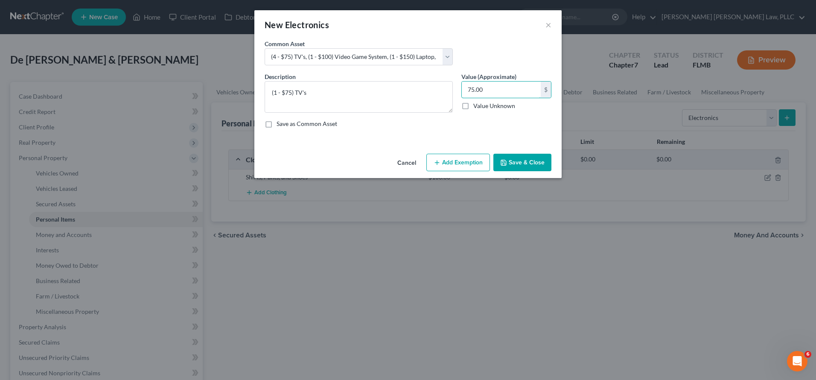
type input "75.00"
click at [531, 167] on button "Save & Close" at bounding box center [522, 163] width 58 height 18
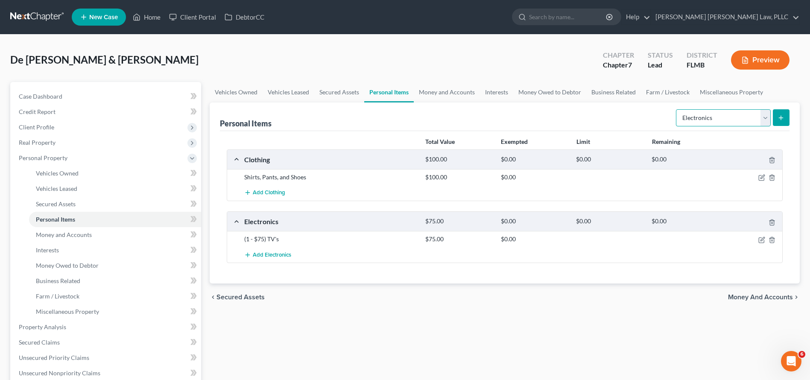
select select "household_goods"
click at [773, 119] on button "submit" at bounding box center [781, 117] width 17 height 17
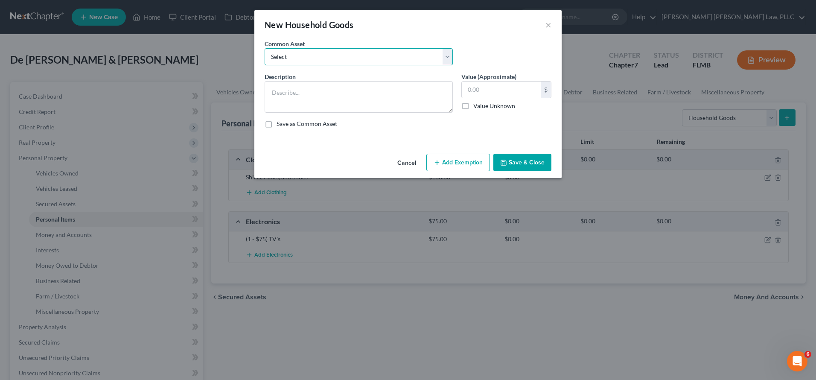
select select "0"
type textarea "(3 ) Sofas, (1) TV Stand, (1 ) Dresser, (1 ) Computer Desk, (3) Beds, (2) Night…"
type input "250.00"
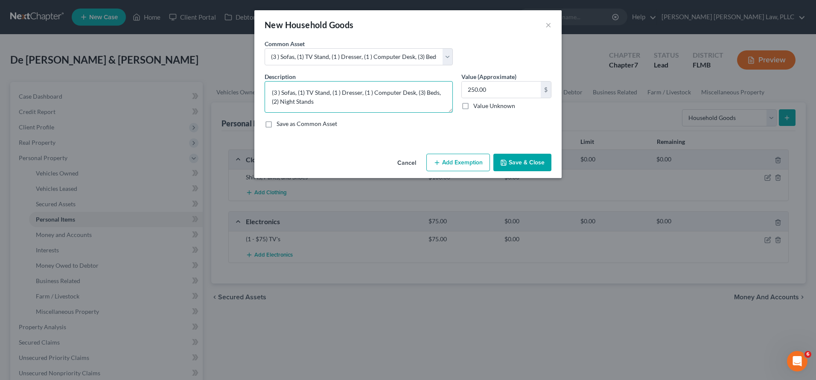
click at [355, 102] on textarea "(3 ) Sofas, (1) TV Stand, (1 ) Dresser, (1 ) Computer Desk, (3) Beds, (2) Night…" at bounding box center [359, 97] width 188 height 32
click at [279, 93] on textarea "(3 ) Sofas, (1) TV Stand, (1 ) Dresser, (1 ) Computer Desk, (3) Beds, (2) Night…" at bounding box center [359, 97] width 188 height 32
click at [288, 92] on textarea "(1) Sofas, (1) TV Stand, (1 ) Dresser, (1 ) Computer Desk, (3) Beds, (2) Night …" at bounding box center [359, 97] width 188 height 32
click at [302, 91] on textarea "(1) Sofas, (1) TV Stand, (1 ) Dresser, (1 ) Computer Desk, (3) Beds, (2) Night …" at bounding box center [359, 97] width 188 height 32
click at [315, 90] on textarea "(1) Sofas, (1) TV Stand, (1 ) Dresser, (1 ) Computer Desk, (3) Beds, (2) Night …" at bounding box center [359, 97] width 188 height 32
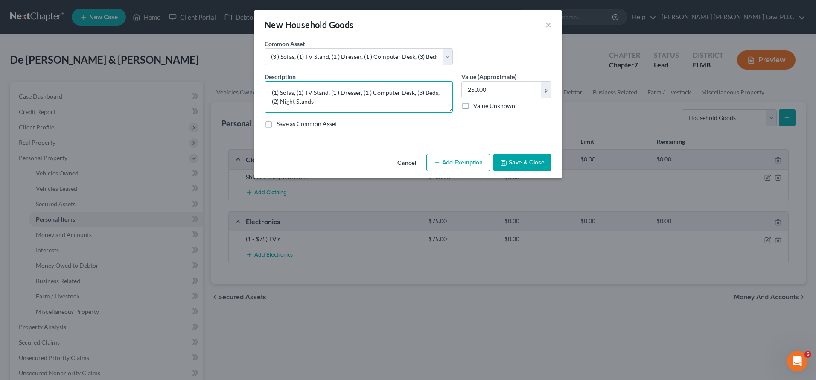
click at [315, 105] on textarea "(1) Sofas, (1) TV Stand, (1 ) Dresser, (1 ) Computer Desk, (3) Beds, (2) Night …" at bounding box center [359, 97] width 188 height 32
click at [311, 97] on textarea "(1) Sofas, (1) TV Stand, (1 ) Dresser, (1 ) Computer Desk, (3) Beds, (2) Night …" at bounding box center [359, 97] width 188 height 32
click at [310, 89] on textarea "(1) Sofas, (1) TV Stand, (1 ) Dresser, (1 ) Computer Desk, (3) Beds, (2) Night …" at bounding box center [359, 97] width 188 height 32
click at [312, 99] on textarea "(1) Sofas, (1) TV Stand, (1 ) Dresser, (1 ) Computer Desk, (3) Beds, (2) Night …" at bounding box center [359, 97] width 188 height 32
click at [301, 92] on textarea "(1) Sofas, (1) TV Stand, (1 ) Dresser, (1 ) Computer Desk, (3) Beds, (2) Night …" at bounding box center [359, 97] width 188 height 32
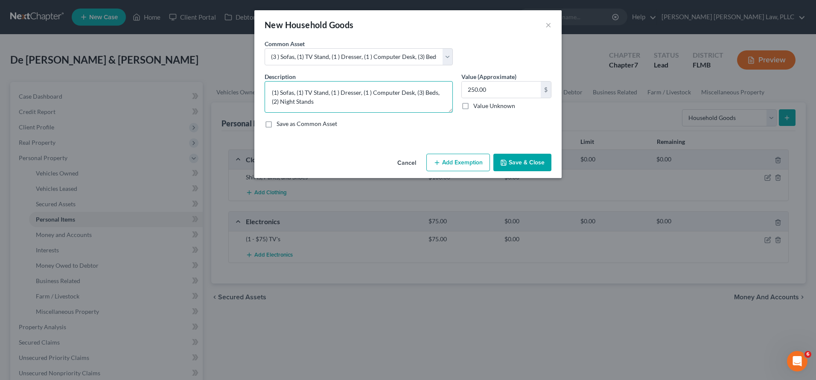
drag, startPoint x: 328, startPoint y: 93, endPoint x: 296, endPoint y: 90, distance: 31.7
click at [296, 90] on textarea "(1) Sofas, (1) TV Stand, (1 ) Dresser, (1 ) Computer Desk, (3) Beds, (2) Night …" at bounding box center [359, 97] width 188 height 32
click at [304, 93] on textarea "(1) Sofas, (1 ) Dresser, (1 ) Computer Desk, (3) Beds, (2) Night Stands" at bounding box center [359, 97] width 188 height 32
click at [336, 94] on textarea "(1) Sofas, (1 ) Dresser, (1 ) Computer Desk, (3) Beds, (2) Night Stands" at bounding box center [359, 97] width 188 height 32
click at [382, 91] on textarea "(1) Sofas, (1 ) Dresser, (1 ) Computer Desk, (3) Beds, (2) Night Stands" at bounding box center [359, 97] width 188 height 32
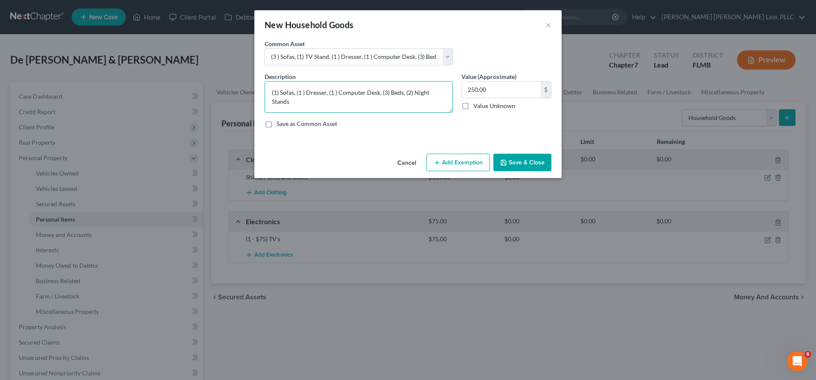
click at [381, 97] on textarea "(1) Sofas, (1 ) Dresser, (1 ) Computer Desk, (3) Beds, (2) Night Stands" at bounding box center [359, 97] width 188 height 32
drag, startPoint x: 381, startPoint y: 96, endPoint x: 344, endPoint y: 92, distance: 37.0
click at [344, 92] on textarea "(1) Sofas, (1 ) Dresser, (1 ) Computer Desk, (3) Beds, (2) Night Stands" at bounding box center [359, 97] width 188 height 32
drag, startPoint x: 329, startPoint y: 91, endPoint x: 381, endPoint y: 92, distance: 52.1
click at [381, 92] on textarea "(1) Sofas, (1 ) Dresser, (1 ) Computer Desk, (3) Beds, (2) Night Stands" at bounding box center [359, 97] width 188 height 32
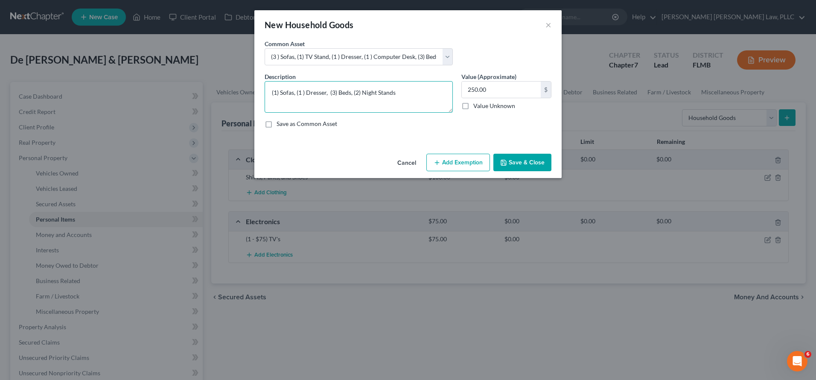
click at [335, 93] on textarea "(1) Sofas, (1 ) Dresser, (3) Beds, (2) Night Stands" at bounding box center [359, 97] width 188 height 32
click at [331, 92] on textarea "(1) Sofas, (1 ) Dresser, (1) Beds, (2) Night Stands" at bounding box center [359, 97] width 188 height 32
click at [405, 93] on textarea "(1) Sofas, (1 ) Dresser, (1) Beds, (2) Night Stands" at bounding box center [359, 97] width 188 height 32
click at [358, 88] on textarea "(1) Sofas, (1 ) Dresser, (1) Beds, (2) Night Stands" at bounding box center [359, 97] width 188 height 32
click at [398, 93] on textarea "(1) Sofas, (1 ) Dresser, (1) Beds, (1) Night Stands" at bounding box center [359, 97] width 188 height 32
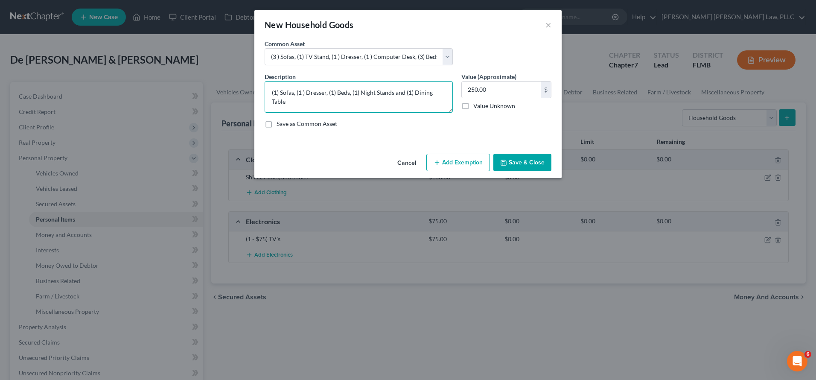
type textarea "(1) Sofas, (1 ) Dresser, (1) Beds, (1) Night Stands and (1) Dining Table"
click at [532, 154] on button "Save & Close" at bounding box center [522, 163] width 58 height 18
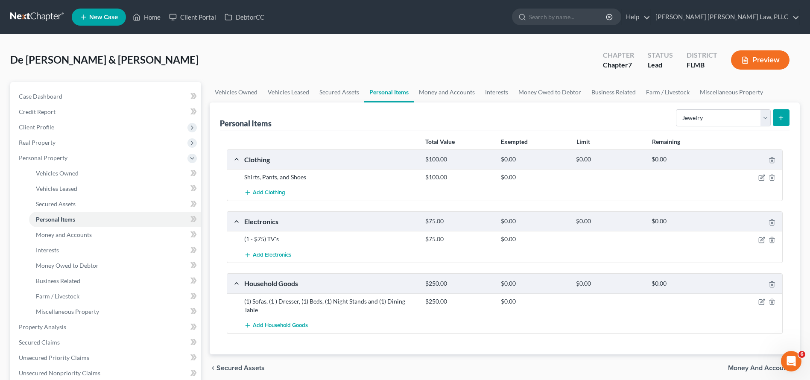
click at [712, 128] on div "Select Item Type Clothing Collectibles Of Value Electronics Firearms Household …" at bounding box center [730, 117] width 117 height 23
select select "other"
click at [447, 96] on link "Money and Accounts" at bounding box center [447, 92] width 66 height 20
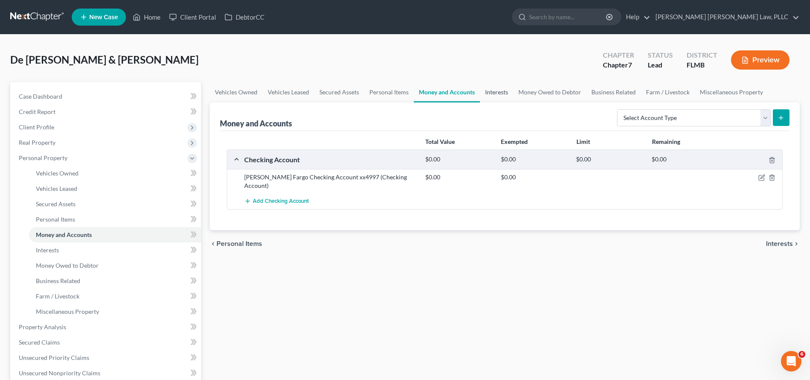
click at [502, 94] on link "Interests" at bounding box center [496, 92] width 33 height 20
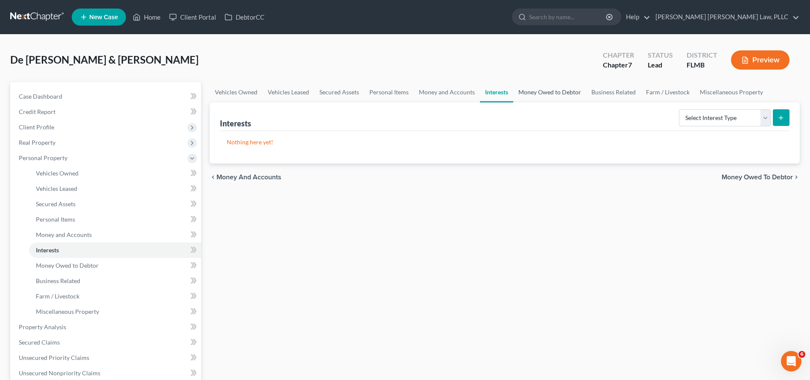
click at [558, 95] on link "Money Owed to Debtor" at bounding box center [549, 92] width 73 height 20
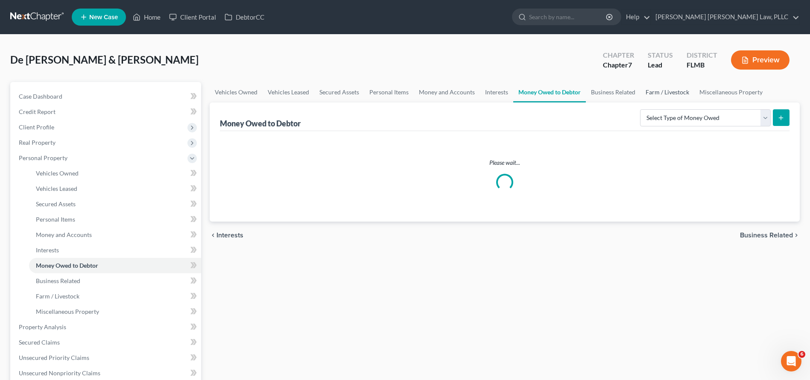
click at [666, 96] on link "Farm / Livestock" at bounding box center [667, 92] width 54 height 20
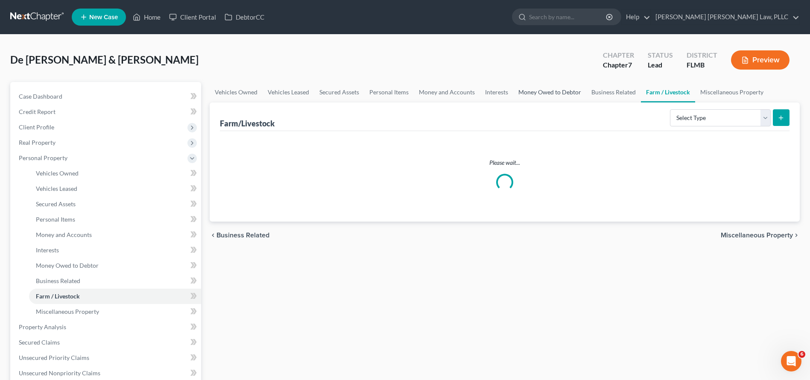
click at [571, 87] on link "Money Owed to Debtor" at bounding box center [549, 92] width 73 height 20
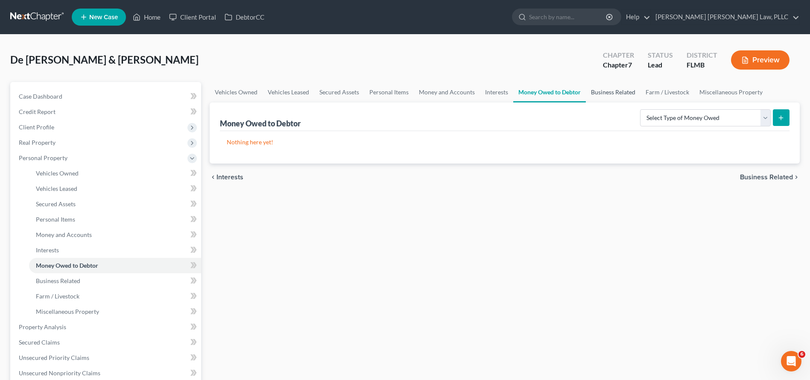
click at [609, 91] on link "Business Related" at bounding box center [613, 92] width 55 height 20
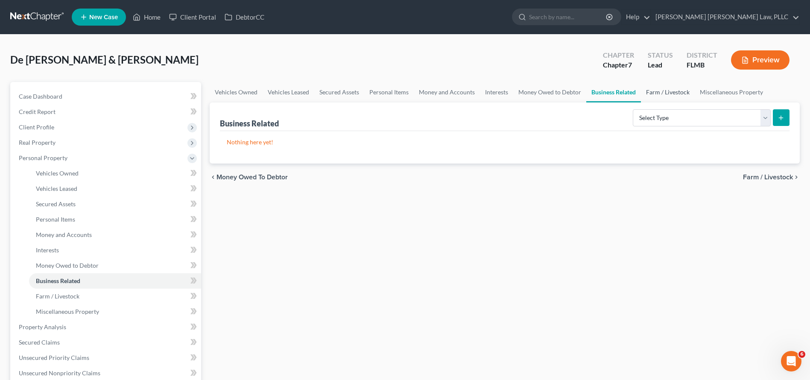
click at [670, 91] on link "Farm / Livestock" at bounding box center [668, 92] width 54 height 20
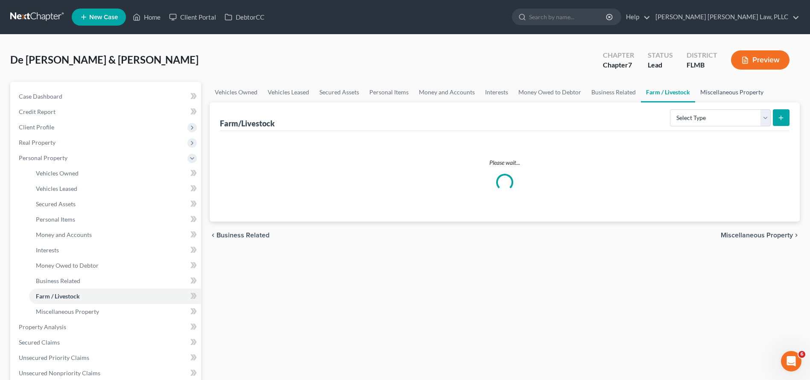
click at [724, 87] on link "Miscellaneous Property" at bounding box center [731, 92] width 73 height 20
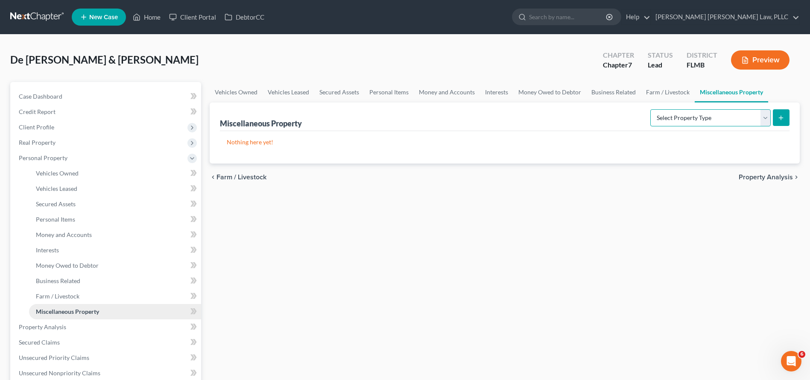
scroll to position [12, 0]
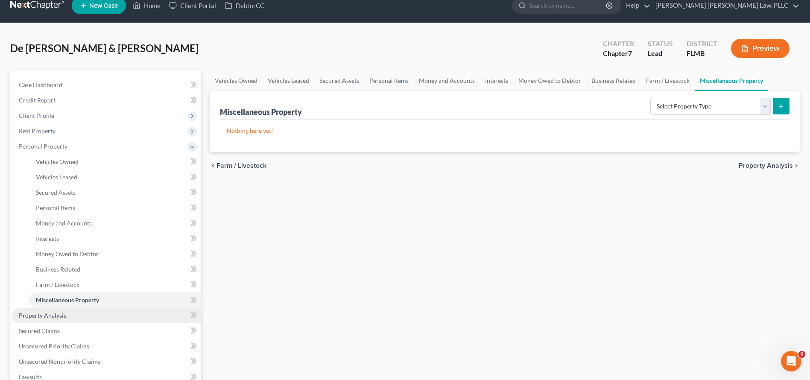
click at [94, 312] on link "Property Analysis" at bounding box center [106, 315] width 189 height 15
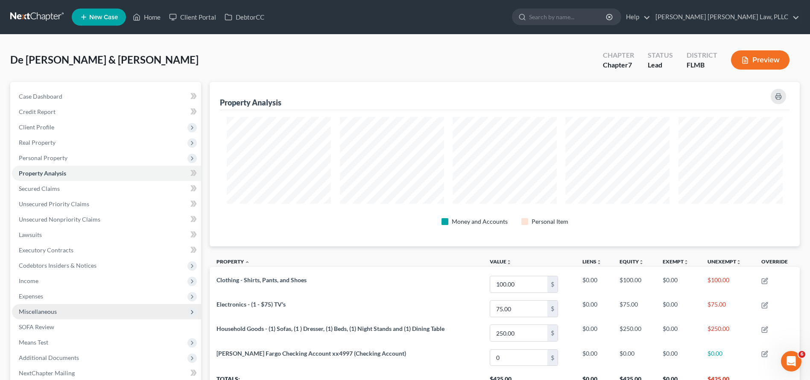
scroll to position [426641, 426216]
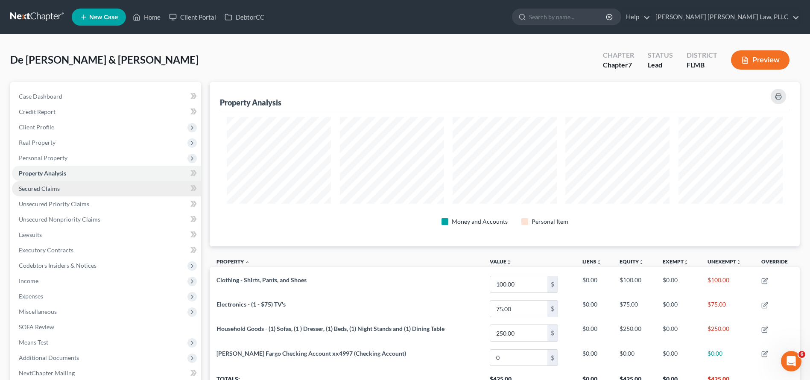
click at [90, 191] on link "Secured Claims" at bounding box center [106, 188] width 189 height 15
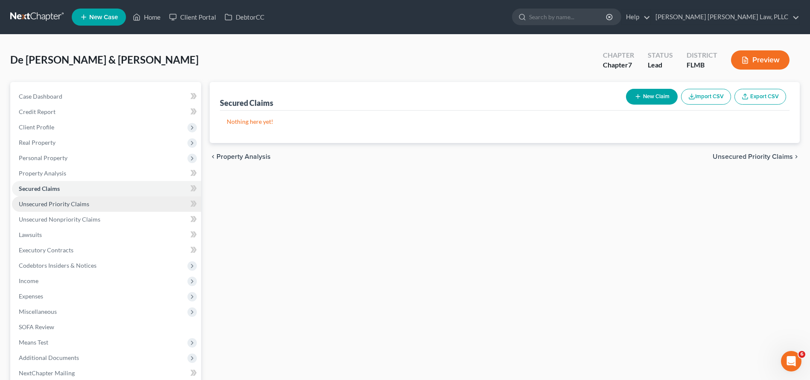
click at [90, 201] on link "Unsecured Priority Claims" at bounding box center [106, 203] width 189 height 15
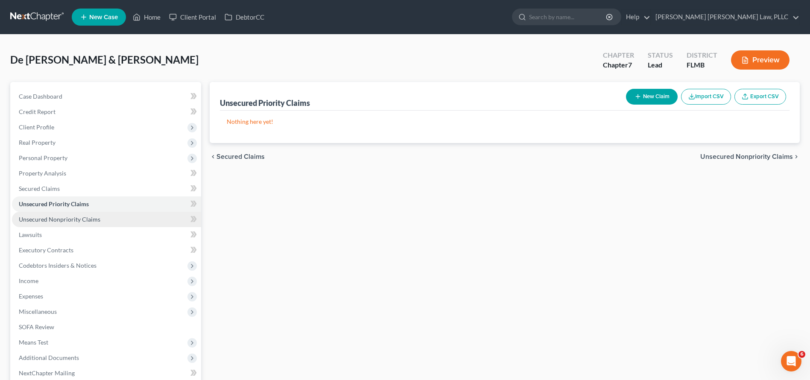
click at [90, 224] on link "Unsecured Nonpriority Claims" at bounding box center [106, 219] width 189 height 15
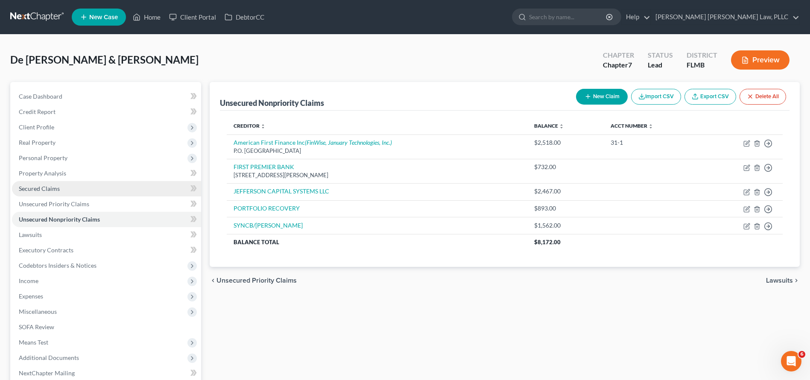
click at [86, 194] on link "Secured Claims" at bounding box center [106, 188] width 189 height 15
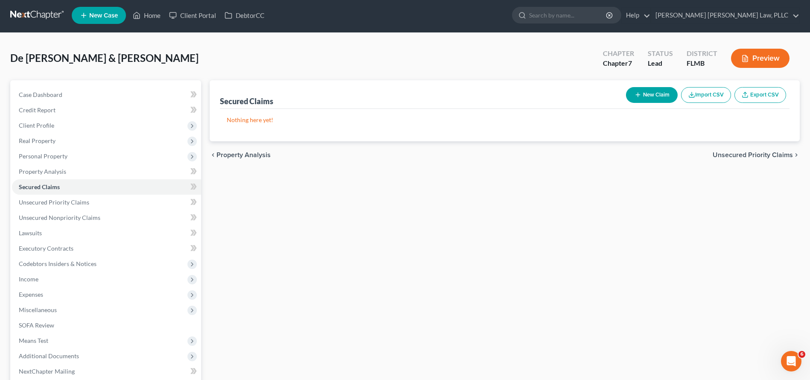
scroll to position [89, 0]
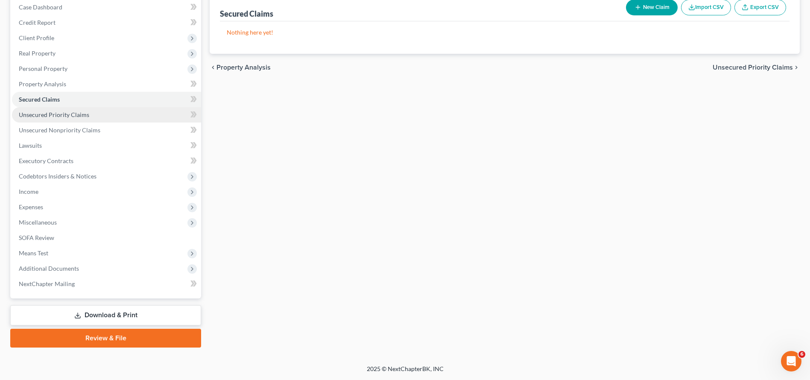
click at [88, 116] on link "Unsecured Priority Claims" at bounding box center [106, 114] width 189 height 15
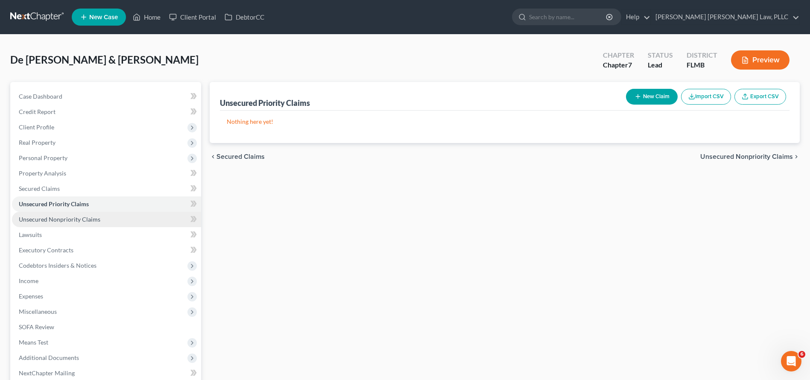
click at [62, 223] on link "Unsecured Nonpriority Claims" at bounding box center [106, 219] width 189 height 15
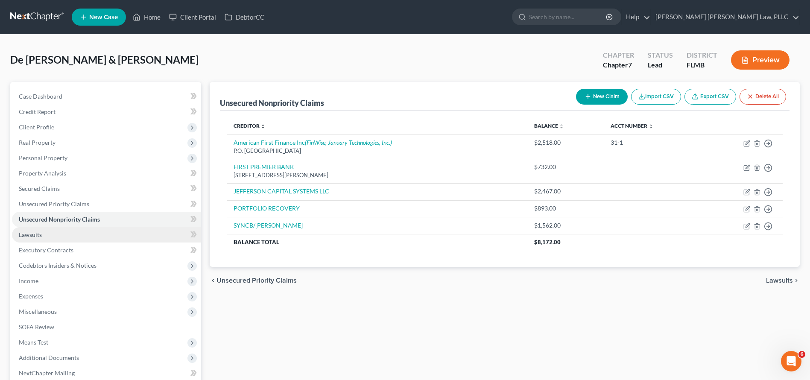
click at [92, 237] on link "Lawsuits" at bounding box center [106, 234] width 189 height 15
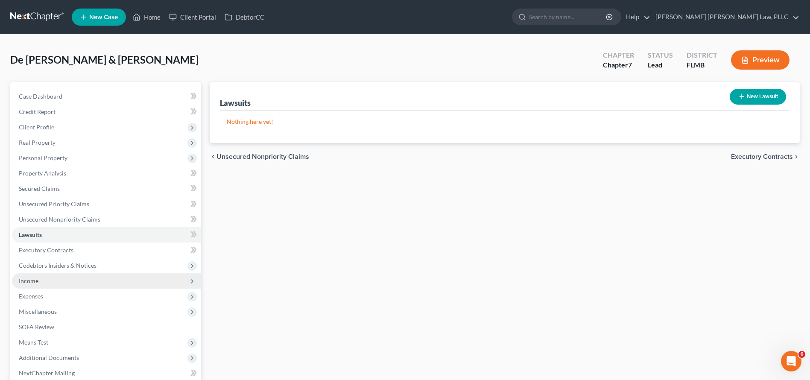
click at [91, 278] on span "Income" at bounding box center [106, 280] width 189 height 15
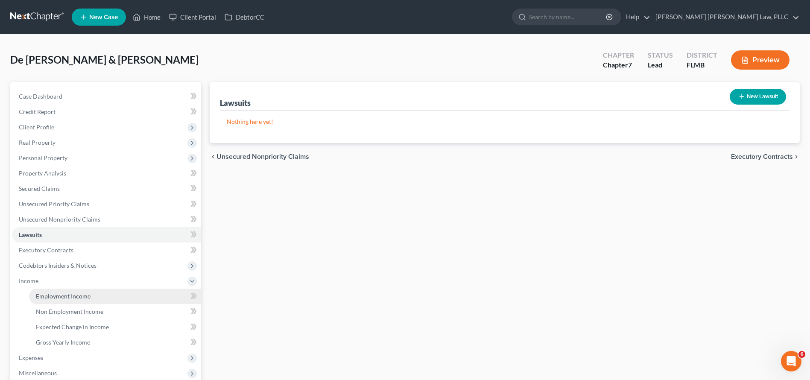
click at [67, 299] on span "Employment Income" at bounding box center [63, 295] width 55 height 7
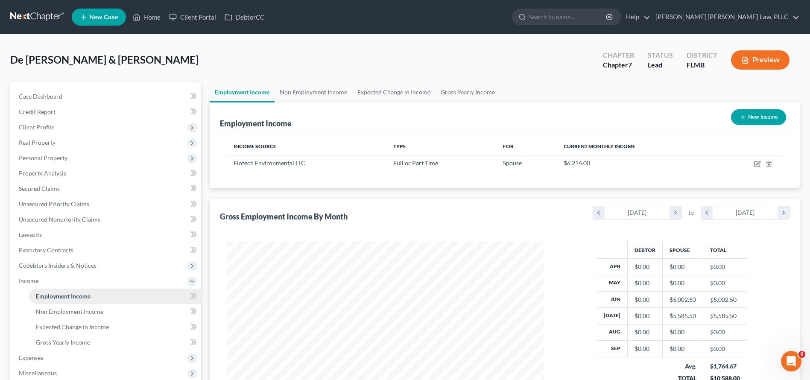
scroll to position [16, 0]
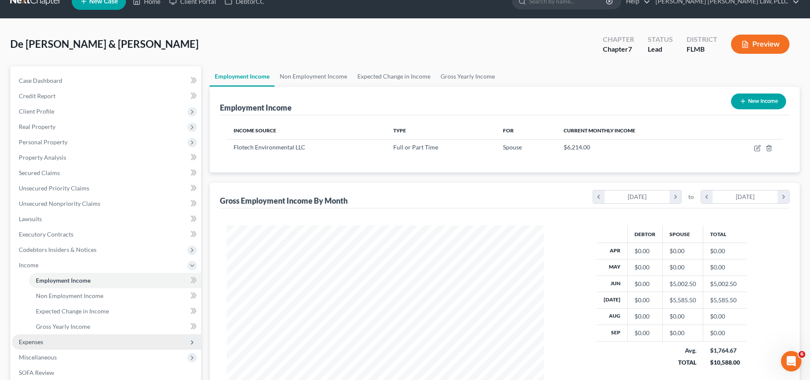
click at [86, 338] on span "Expenses" at bounding box center [106, 341] width 189 height 15
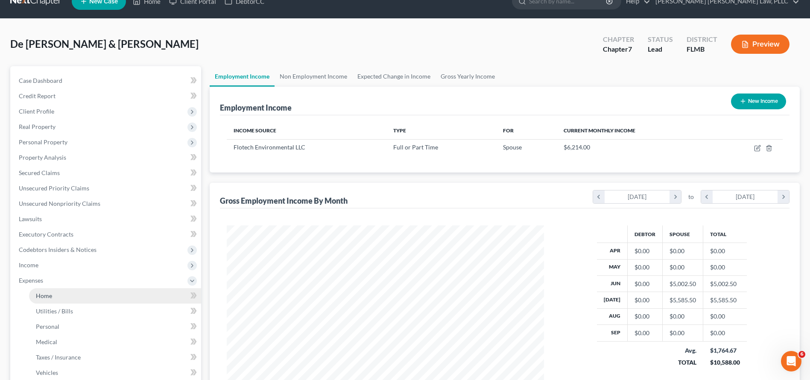
click at [89, 297] on link "Home" at bounding box center [115, 295] width 172 height 15
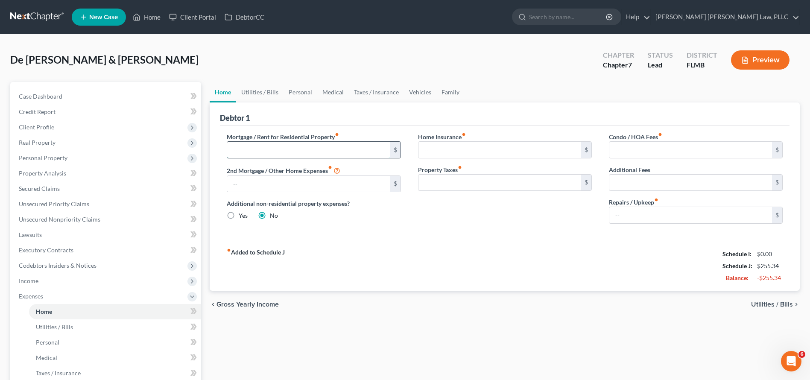
click at [257, 157] on input "text" at bounding box center [308, 150] width 163 height 16
type input "1,199"
click at [458, 242] on div "fiber_manual_record Added to Schedule J Schedule I: $6,599.04 Schedule J: $1,45…" at bounding box center [504, 266] width 569 height 50
click at [527, 150] on input "text" at bounding box center [499, 150] width 163 height 16
type input "11.99"
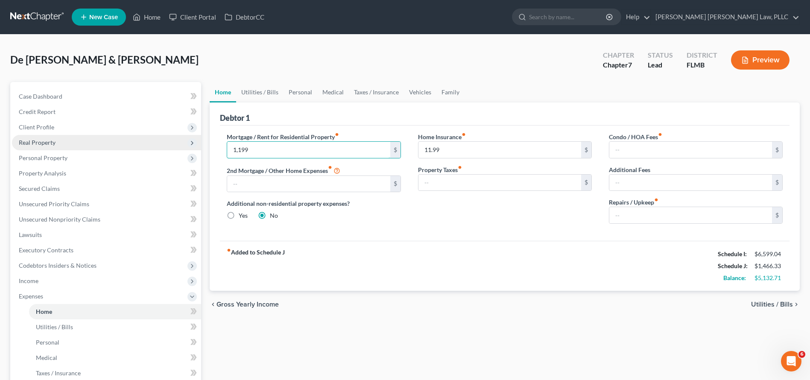
drag, startPoint x: 282, startPoint y: 152, endPoint x: 130, endPoint y: 149, distance: 152.0
click at [130, 149] on div "Petition Navigation Case Dashboard Payments Invoices Payments Payments Credit R…" at bounding box center [405, 313] width 798 height 462
type input "1,550"
click at [482, 217] on div "Home Insurance fiber_manual_record 11.99 $ Property Taxes fiber_manual_record $" at bounding box center [504, 181] width 191 height 98
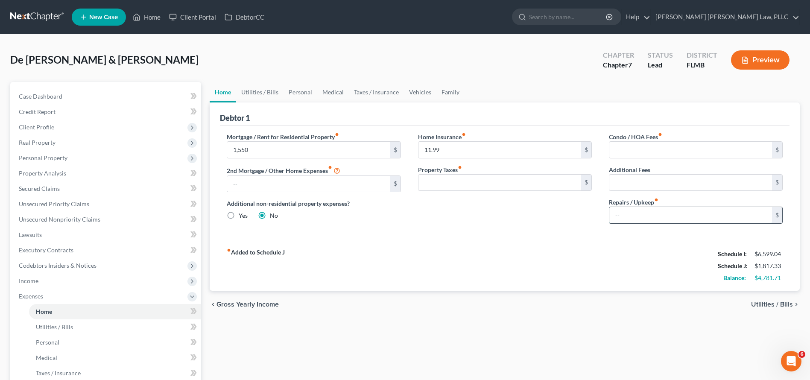
click at [646, 216] on input "text" at bounding box center [690, 215] width 163 height 16
click at [246, 97] on link "Utilities / Bills" at bounding box center [259, 92] width 47 height 20
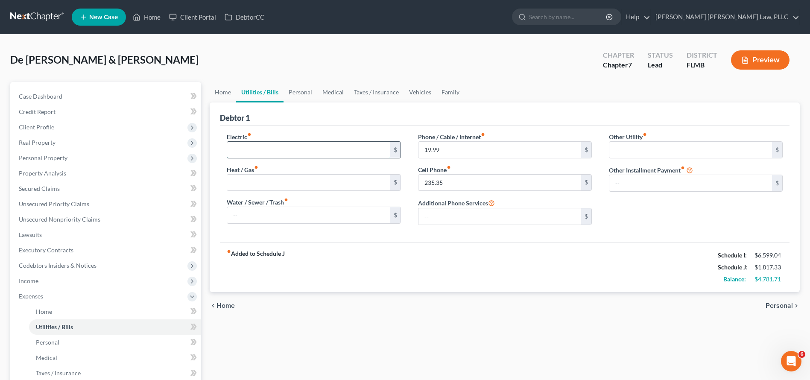
click at [281, 154] on input "text" at bounding box center [308, 150] width 163 height 16
type input "1"
type input "240"
click at [300, 186] on input "text" at bounding box center [308, 183] width 163 height 16
type input "70"
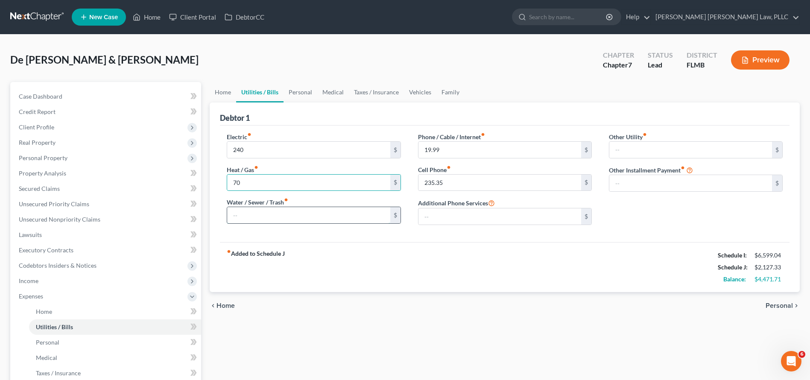
click at [329, 217] on input "text" at bounding box center [308, 215] width 163 height 16
click at [529, 335] on div "Home Utilities / Bills Personal Medical Taxes / Insurance Vehicles Family Debto…" at bounding box center [504, 313] width 598 height 462
click at [446, 148] on input "19.99" at bounding box center [499, 150] width 163 height 16
click at [282, 89] on link "Utilities / Bills" at bounding box center [259, 92] width 47 height 20
click at [292, 94] on link "Personal" at bounding box center [300, 92] width 34 height 20
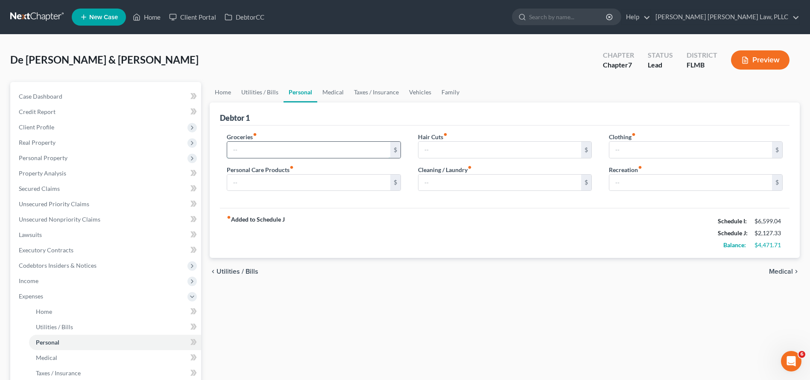
click at [312, 150] on input "text" at bounding box center [308, 150] width 163 height 16
type input "500.00"
click at [370, 181] on input "text" at bounding box center [308, 183] width 163 height 16
click at [270, 90] on link "Utilities / Bills" at bounding box center [259, 92] width 47 height 20
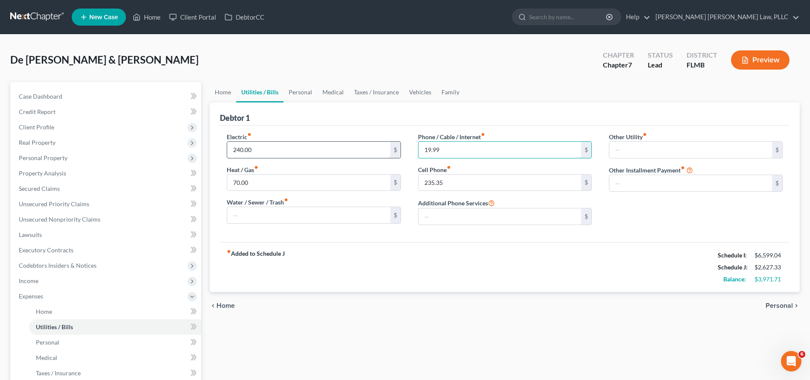
drag, startPoint x: 461, startPoint y: 152, endPoint x: 340, endPoint y: 157, distance: 120.9
drag, startPoint x: 320, startPoint y: 162, endPoint x: 304, endPoint y: 162, distance: 15.8
click at [304, 162] on div "Electric fiber_manual_record 240.00 $ Heat / Gas fiber_manual_record 70.00 $ Wa…" at bounding box center [504, 181] width 573 height 99
drag, startPoint x: 457, startPoint y: 166, endPoint x: 444, endPoint y: 164, distance: 12.6
click at [444, 164] on div "Phone / Cable / Internet fiber_manual_record 19.99 $ Cell Phone fiber_manual_re…" at bounding box center [504, 181] width 191 height 99
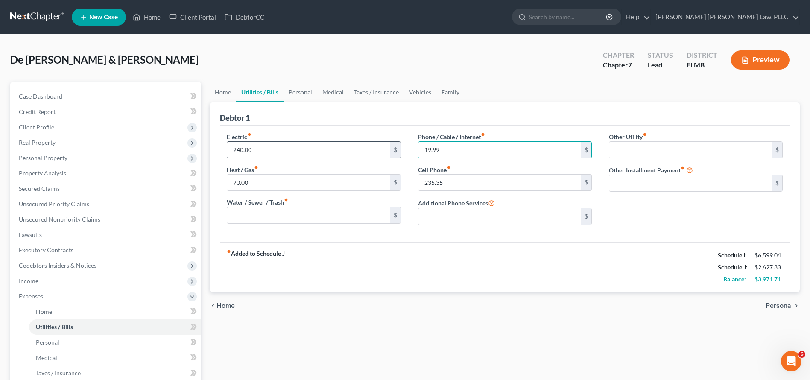
drag, startPoint x: 458, startPoint y: 149, endPoint x: 363, endPoint y: 150, distance: 95.6
click at [363, 150] on div "Electric fiber_manual_record 240.00 $ Heat / Gas fiber_manual_record 70.00 $ Wa…" at bounding box center [504, 181] width 573 height 99
type input "29.99"
click at [704, 159] on div "Other Utility fiber_manual_record $ Other Installment Payment fiber_manual_reco…" at bounding box center [695, 181] width 191 height 99
click at [704, 152] on input "text" at bounding box center [690, 150] width 163 height 16
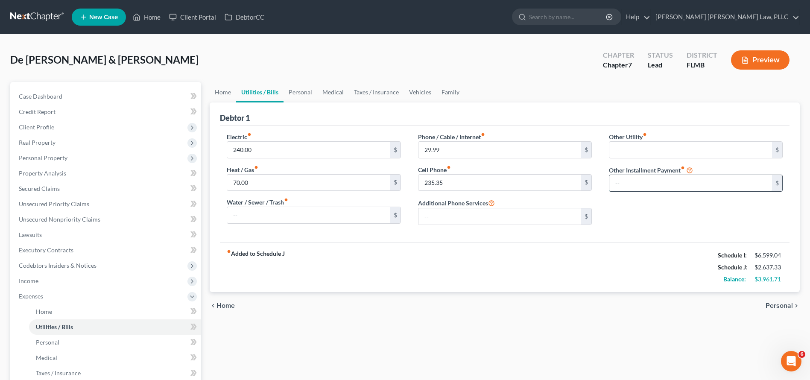
click at [706, 185] on input "text" at bounding box center [690, 183] width 163 height 16
click at [306, 93] on link "Personal" at bounding box center [300, 92] width 34 height 20
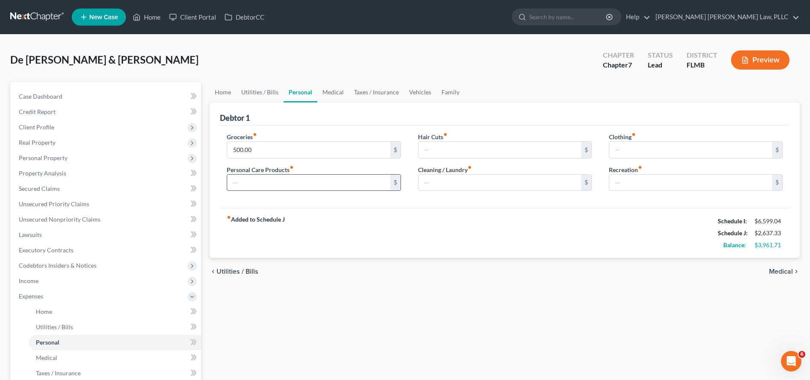
click at [274, 183] on input "text" at bounding box center [308, 183] width 163 height 16
type input "150.00"
click at [262, 152] on input "500.00" at bounding box center [308, 150] width 163 height 16
click at [242, 149] on input "500.00" at bounding box center [308, 150] width 163 height 16
click at [331, 150] on input "500.00" at bounding box center [308, 150] width 163 height 16
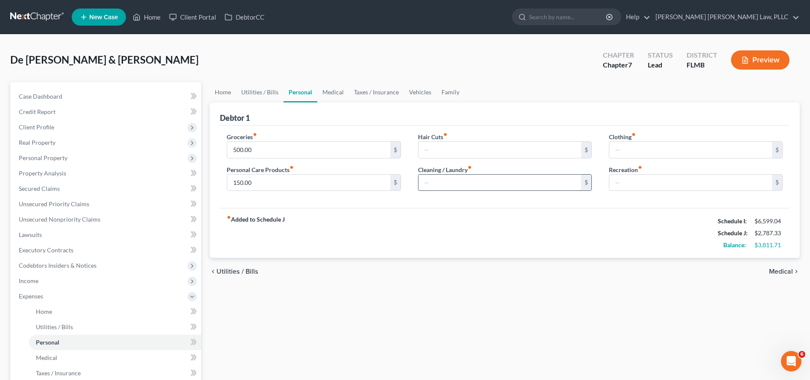
click at [510, 187] on input "text" at bounding box center [499, 183] width 163 height 16
type input "1"
click at [332, 182] on input "150.00" at bounding box center [308, 183] width 163 height 16
click at [332, 181] on input "150.00" at bounding box center [308, 183] width 163 height 16
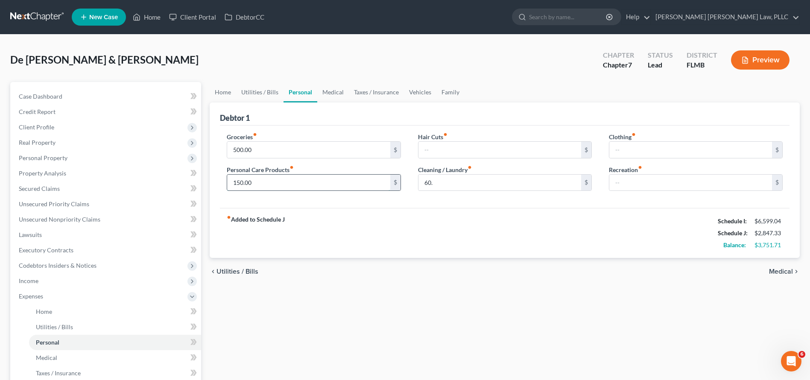
click at [332, 181] on input "150.00" at bounding box center [308, 183] width 163 height 16
click at [467, 187] on input "60." at bounding box center [499, 183] width 163 height 16
click at [644, 154] on input "text" at bounding box center [690, 150] width 163 height 16
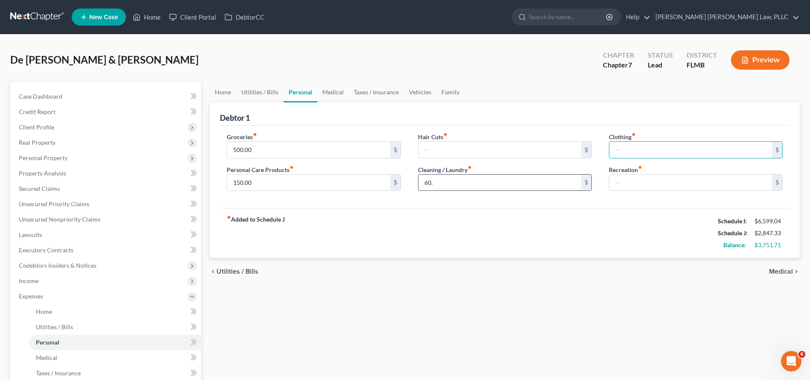
click at [485, 187] on input "60." at bounding box center [499, 183] width 163 height 16
type input "6"
click at [299, 185] on input "150.00" at bounding box center [308, 183] width 163 height 16
click at [496, 179] on input "text" at bounding box center [499, 183] width 163 height 16
type input "60.00"
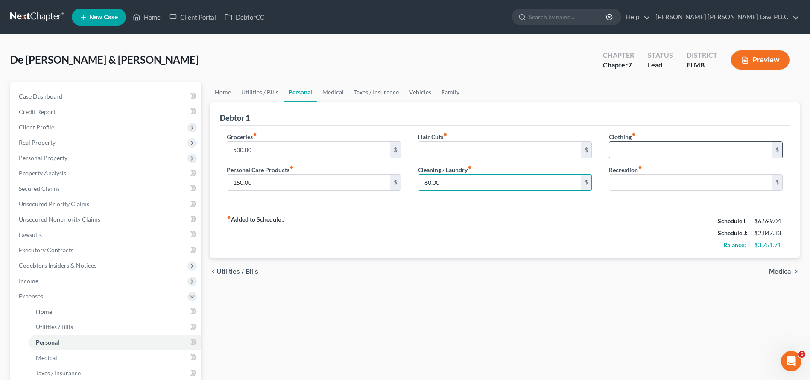
click at [636, 146] on input "text" at bounding box center [690, 150] width 163 height 16
type input "60.00"
click at [558, 149] on input "text" at bounding box center [499, 150] width 163 height 16
click at [655, 177] on input "text" at bounding box center [690, 183] width 163 height 16
drag, startPoint x: 431, startPoint y: 151, endPoint x: 419, endPoint y: 150, distance: 12.0
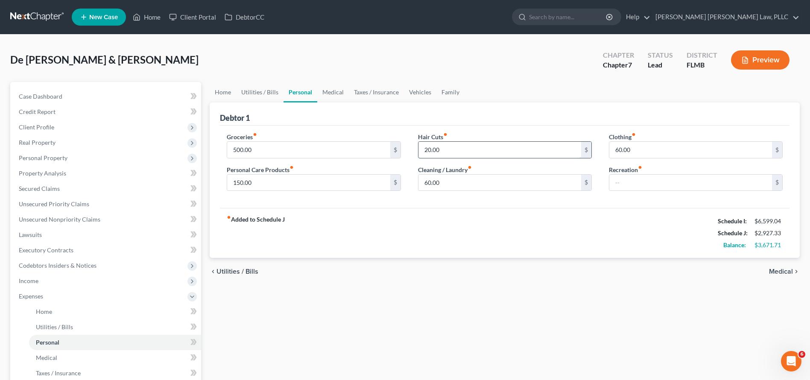
click at [419, 150] on input "20.00" at bounding box center [499, 150] width 163 height 16
type input "60.00"
click at [708, 166] on div "Recreation fiber_manual_record $" at bounding box center [696, 178] width 174 height 26
click at [694, 183] on input "text" at bounding box center [690, 183] width 163 height 16
type input "60.00"
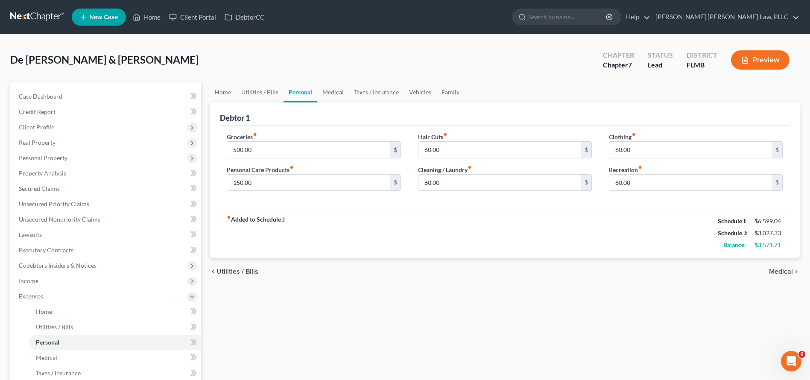
click at [684, 277] on div "chevron_left Utilities / Bills Medical chevron_right" at bounding box center [505, 271] width 590 height 27
click at [326, 93] on link "Medical" at bounding box center [333, 92] width 32 height 20
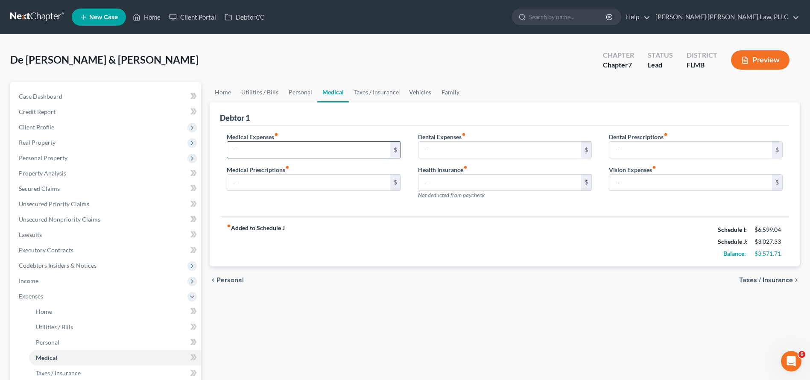
click at [282, 156] on input "text" at bounding box center [308, 150] width 163 height 16
click at [466, 180] on input "text" at bounding box center [499, 183] width 163 height 16
click at [289, 147] on input "text" at bounding box center [308, 150] width 163 height 16
click at [259, 185] on input "text" at bounding box center [308, 183] width 163 height 16
click at [282, 141] on div "$" at bounding box center [314, 149] width 174 height 17
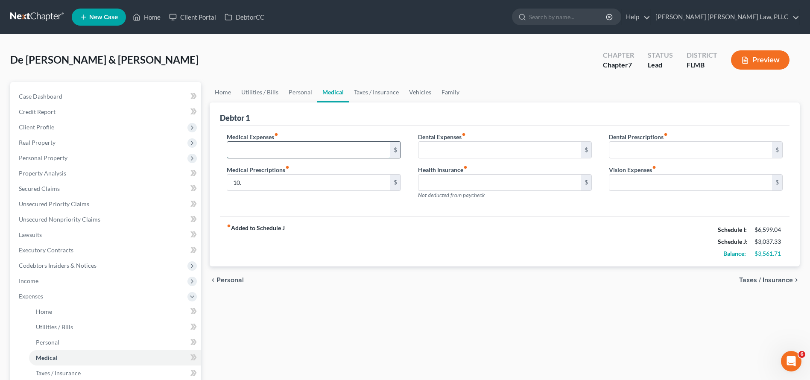
click at [282, 148] on input "text" at bounding box center [308, 150] width 163 height 16
click at [279, 190] on input "10." at bounding box center [308, 183] width 163 height 16
type input "10.00"
click at [292, 146] on input "text" at bounding box center [308, 150] width 163 height 16
type input "20.00"
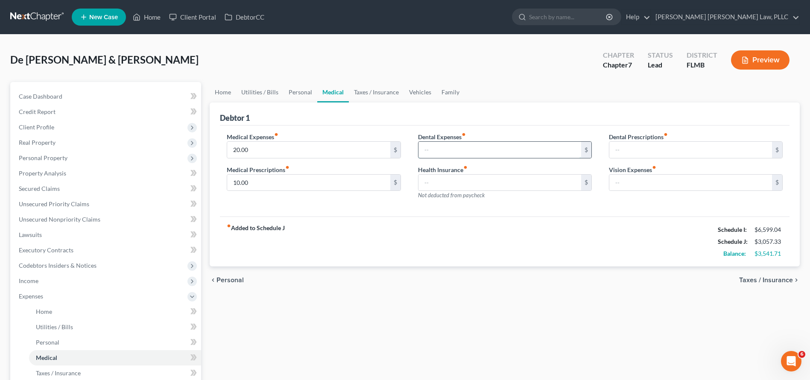
click at [515, 142] on input "text" at bounding box center [499, 150] width 163 height 16
click at [516, 177] on input "text" at bounding box center [499, 183] width 163 height 16
click at [275, 187] on input "10.00" at bounding box center [308, 183] width 163 height 16
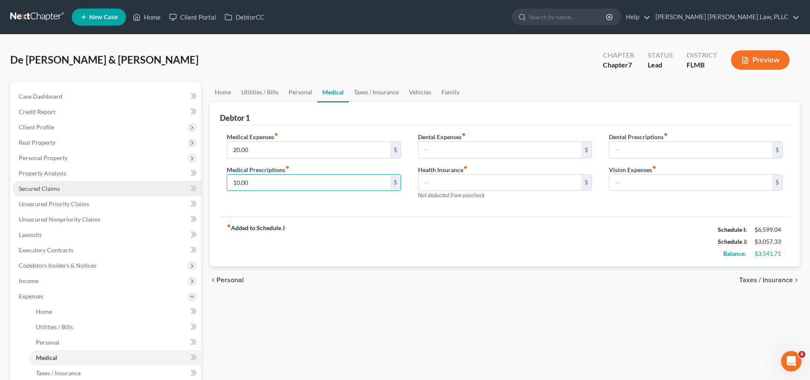
drag, startPoint x: 275, startPoint y: 187, endPoint x: 175, endPoint y: 181, distance: 99.7
click at [175, 181] on div "Petition Navigation Case Dashboard Payments Invoices Payments Payments Credit R…" at bounding box center [405, 313] width 798 height 462
type input "30.00"
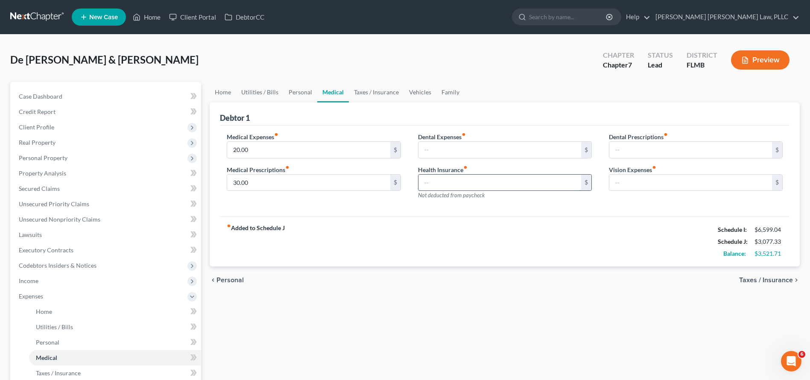
click at [470, 190] on input "text" at bounding box center [499, 183] width 163 height 16
click at [660, 181] on input "text" at bounding box center [690, 183] width 163 height 16
click at [497, 146] on input "text" at bounding box center [499, 150] width 163 height 16
click at [543, 183] on input "text" at bounding box center [499, 183] width 163 height 16
click at [660, 150] on input "text" at bounding box center [690, 150] width 163 height 16
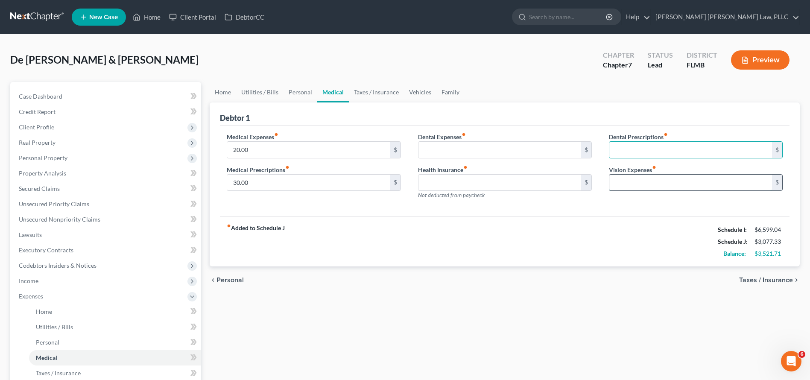
click at [650, 190] on input "text" at bounding box center [690, 183] width 163 height 16
click at [382, 84] on link "Taxes / Insurance" at bounding box center [376, 92] width 55 height 20
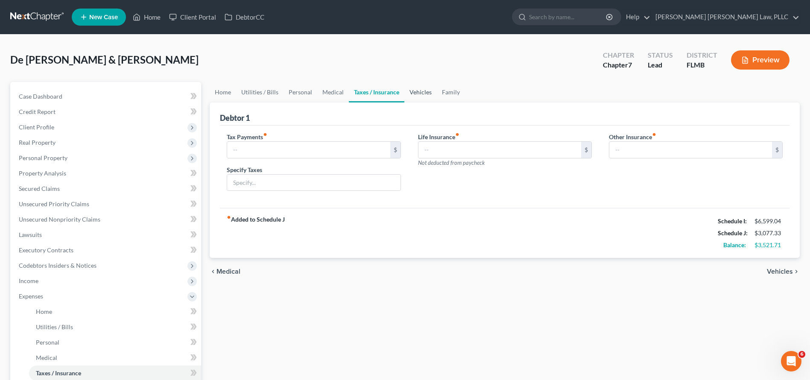
click at [417, 90] on link "Vehicles" at bounding box center [420, 92] width 32 height 20
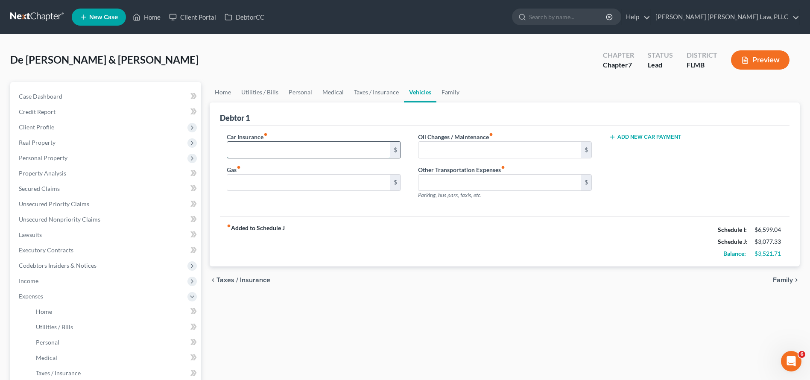
click at [266, 148] on input "text" at bounding box center [308, 150] width 163 height 16
type input "240.00"
click at [458, 152] on input "text" at bounding box center [499, 150] width 163 height 16
type input "30.00"
click at [289, 185] on input "text" at bounding box center [308, 183] width 163 height 16
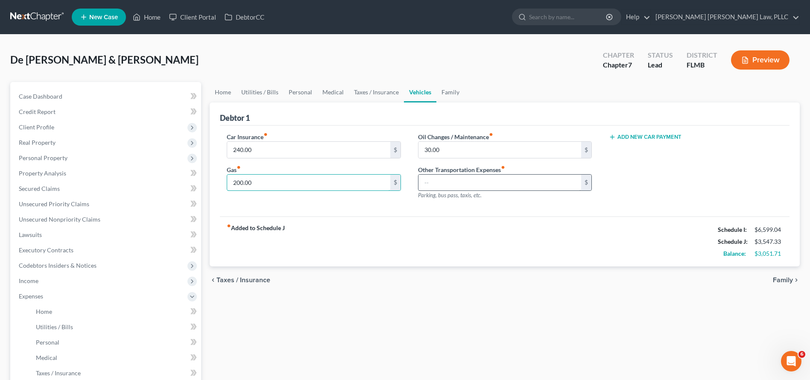
type input "200.00"
click at [479, 187] on input "text" at bounding box center [499, 183] width 163 height 16
click at [502, 308] on div "Home Utilities / Bills Personal Medical Taxes / Insurance Vehicles Family Debto…" at bounding box center [504, 313] width 598 height 462
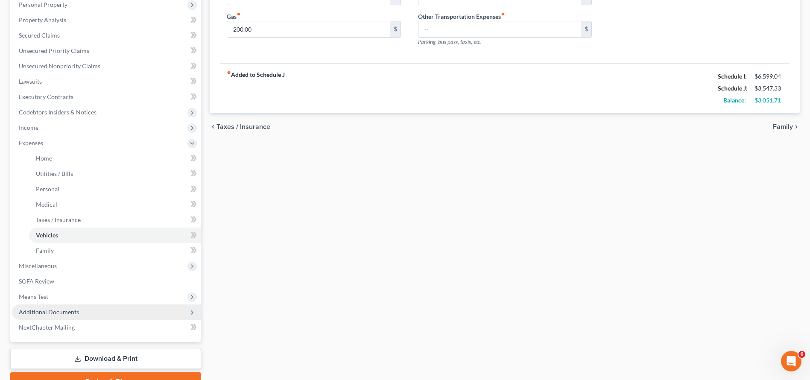
scroll to position [197, 0]
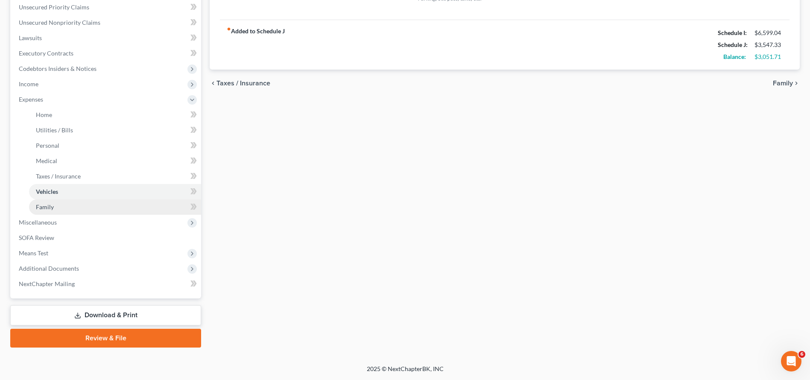
click at [49, 210] on span "Family" at bounding box center [45, 206] width 18 height 7
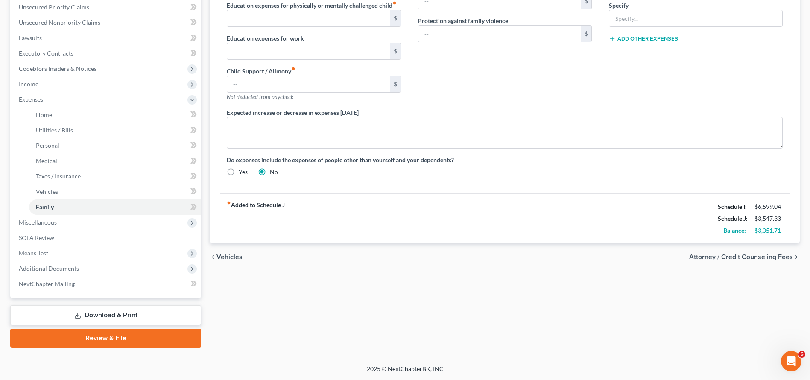
scroll to position [187, 0]
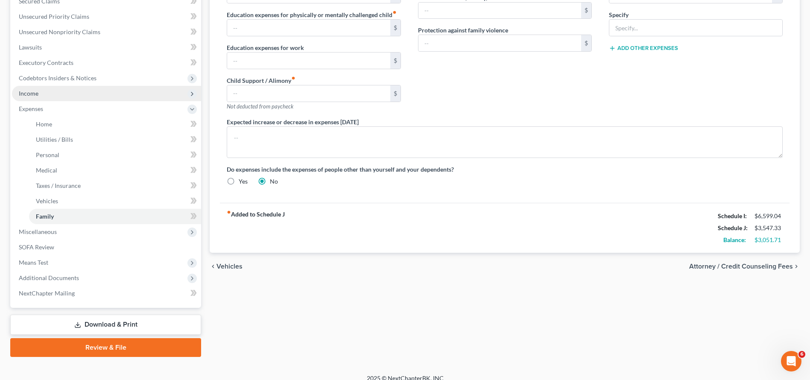
click at [44, 94] on span "Income" at bounding box center [106, 93] width 189 height 15
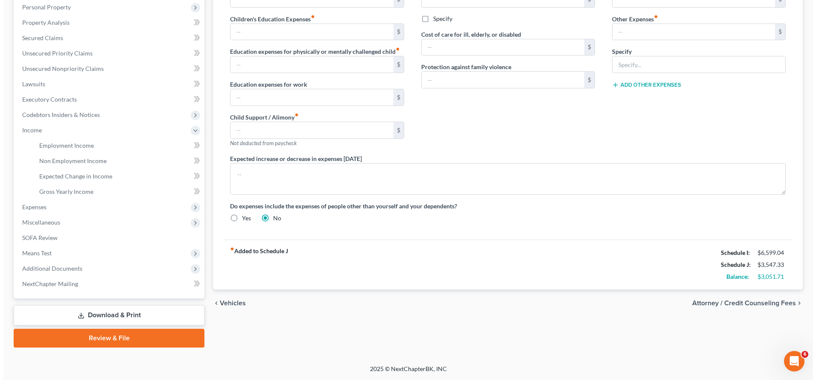
scroll to position [151, 0]
click at [96, 148] on link "Employment Income" at bounding box center [115, 145] width 172 height 15
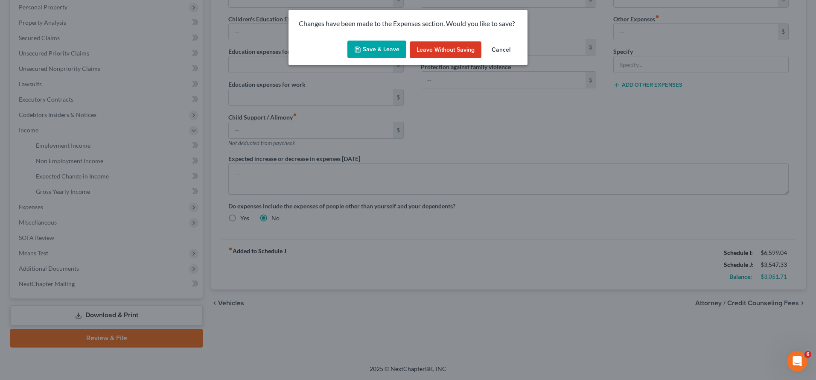
click at [379, 51] on button "Save & Leave" at bounding box center [376, 50] width 59 height 18
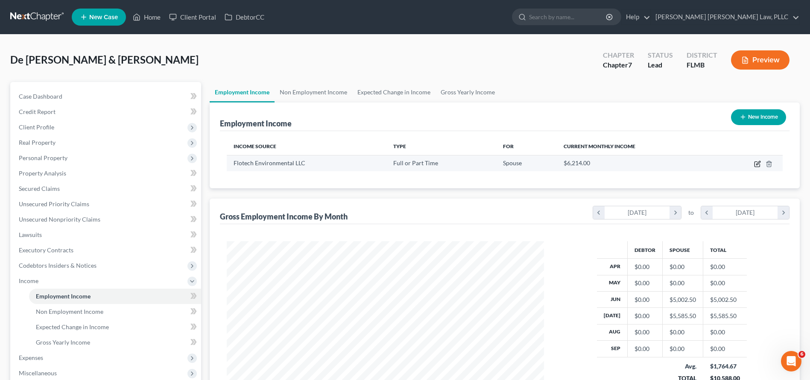
click at [755, 161] on icon "button" at bounding box center [757, 163] width 7 height 7
select select "0"
select select "9"
select select "3"
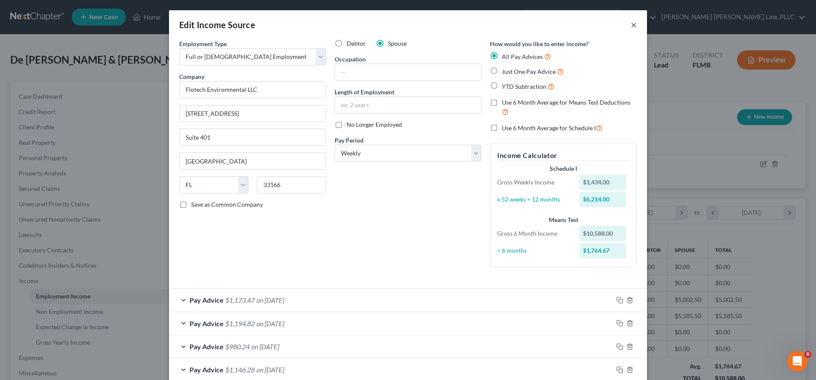
click at [631, 25] on button "×" at bounding box center [634, 25] width 6 height 10
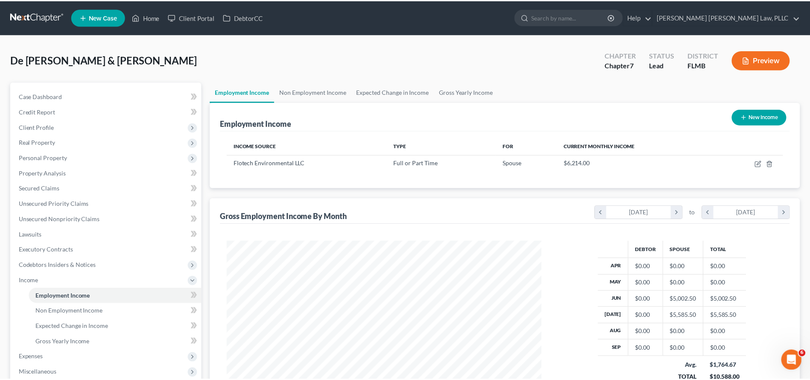
scroll to position [426647, 426471]
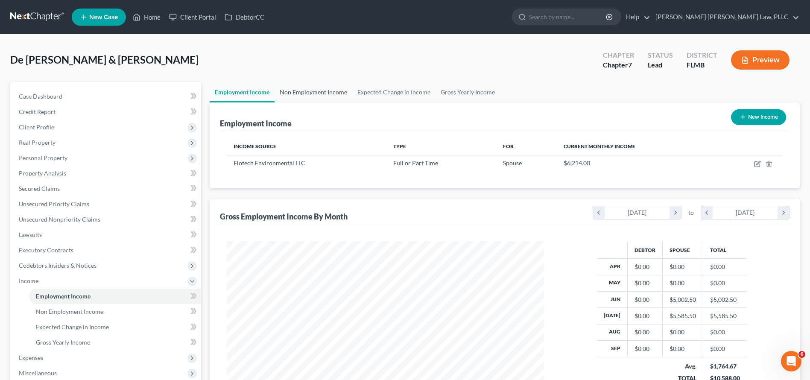
click at [297, 93] on link "Non Employment Income" at bounding box center [313, 92] width 78 height 20
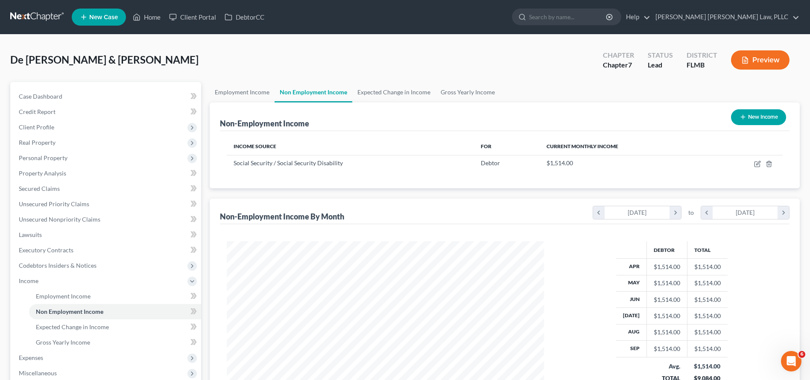
scroll to position [158, 334]
click at [232, 93] on link "Employment Income" at bounding box center [242, 92] width 65 height 20
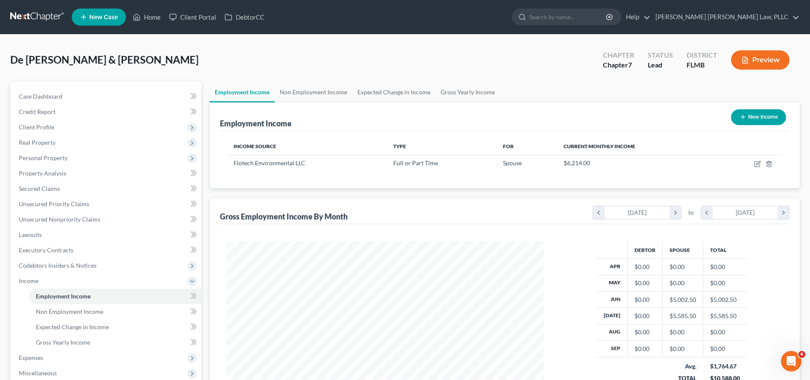
scroll to position [151, 0]
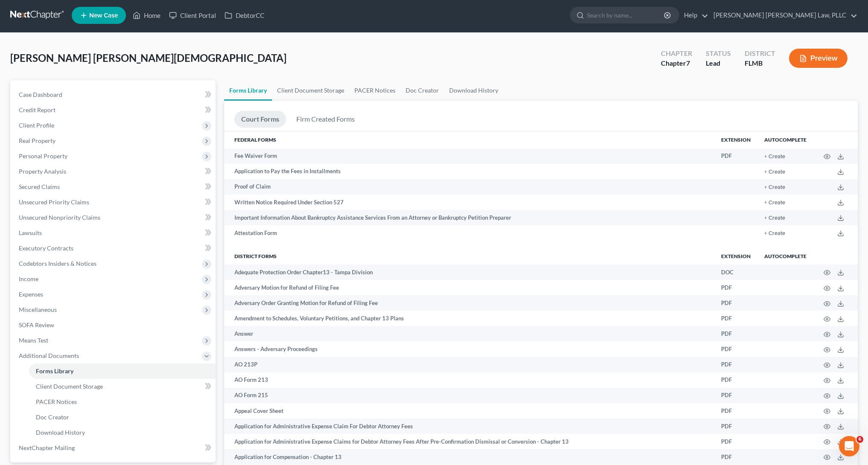
scroll to position [2, 0]
